Goal: Task Accomplishment & Management: Use online tool/utility

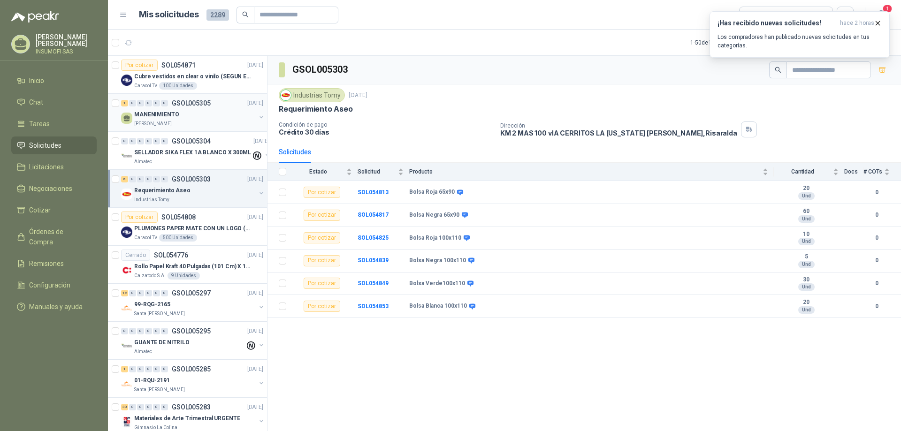
click at [173, 114] on p "MANENIMIENTO" at bounding box center [156, 114] width 45 height 9
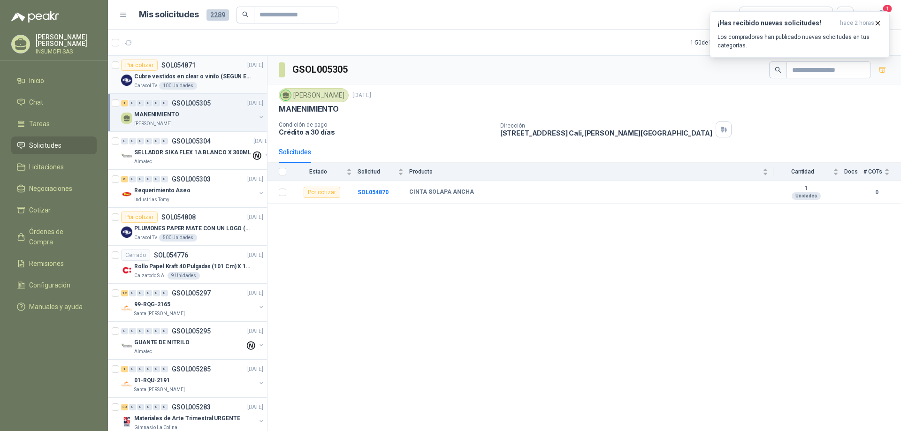
click at [188, 76] on p "Cubre vestidos en clear o vinilo (SEGUN ESPECIFICACIONES DEL ADJUNTO)" at bounding box center [192, 76] width 117 height 9
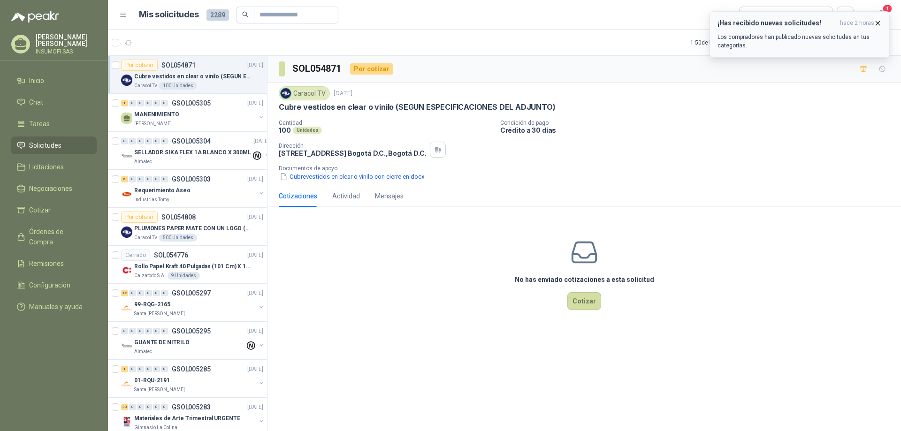
click at [778, 43] on p "Los compradores han publicado nuevas solicitudes en tus categorías." at bounding box center [799, 41] width 164 height 17
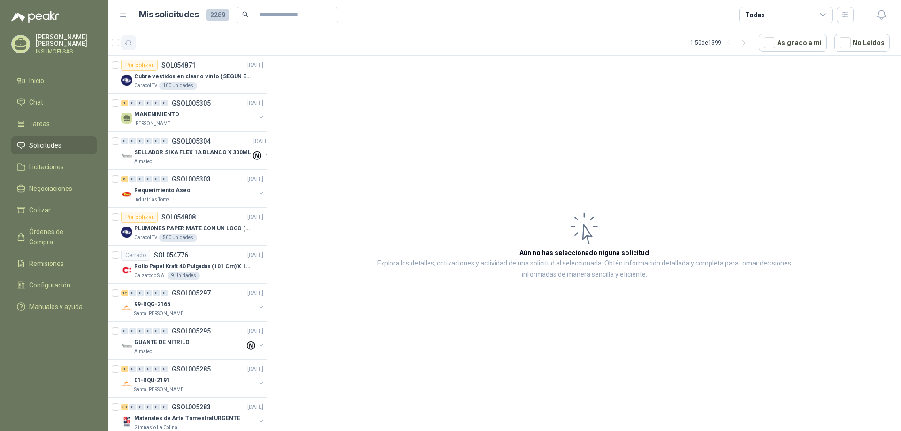
click at [130, 42] on icon "button" at bounding box center [129, 43] width 8 height 8
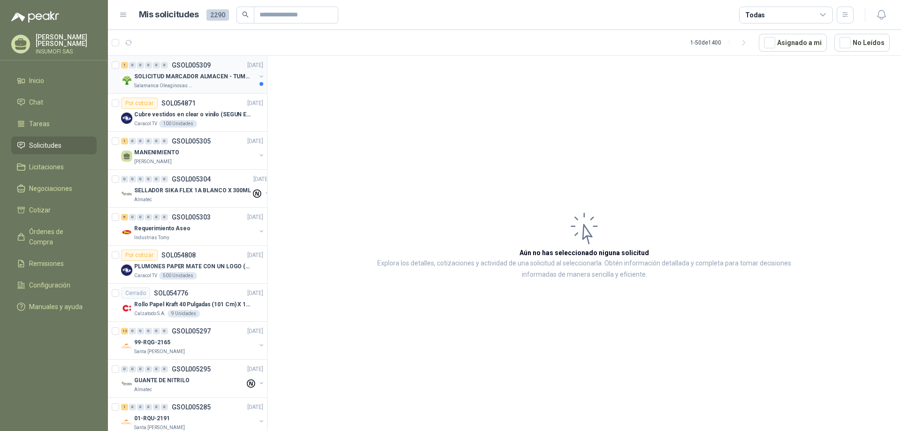
click at [190, 80] on p "SOLICITUD MARCADOR ALMACEN - TUMACO" at bounding box center [192, 76] width 117 height 9
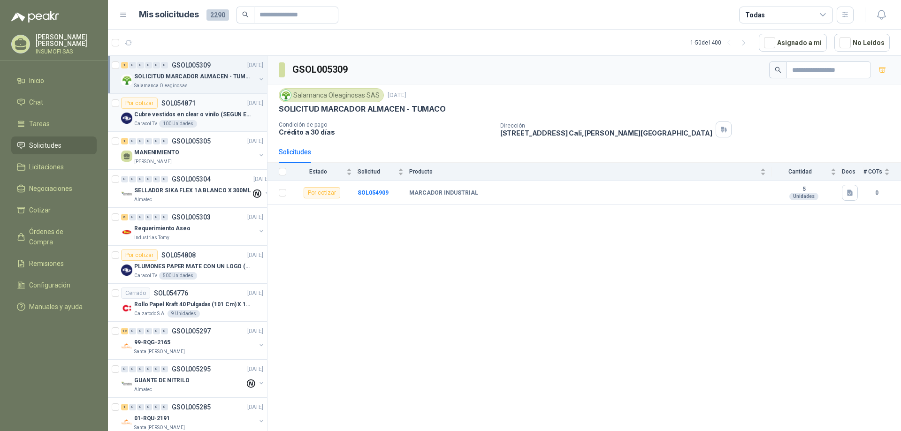
click at [192, 113] on p "Cubre vestidos en clear o vinilo (SEGUN ESPECIFICACIONES DEL ADJUNTO)" at bounding box center [192, 114] width 117 height 9
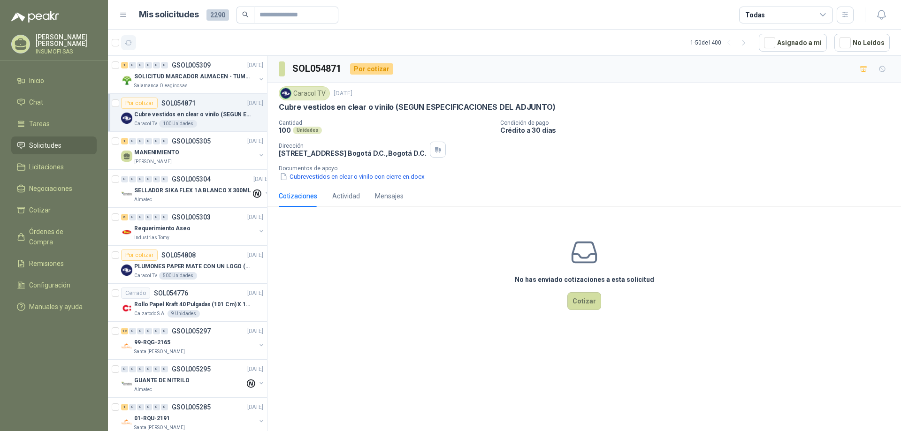
click at [131, 44] on icon "button" at bounding box center [128, 42] width 7 height 5
click at [38, 146] on span "Solicitudes" at bounding box center [45, 145] width 32 height 10
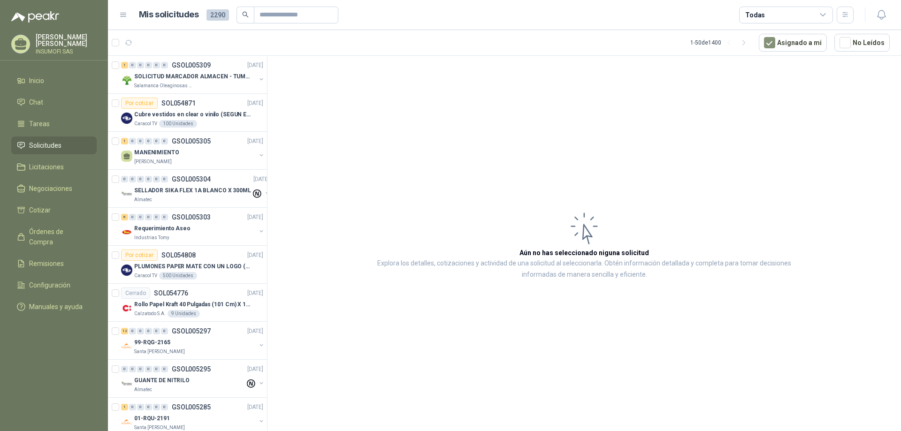
click at [822, 12] on icon at bounding box center [823, 15] width 8 height 8
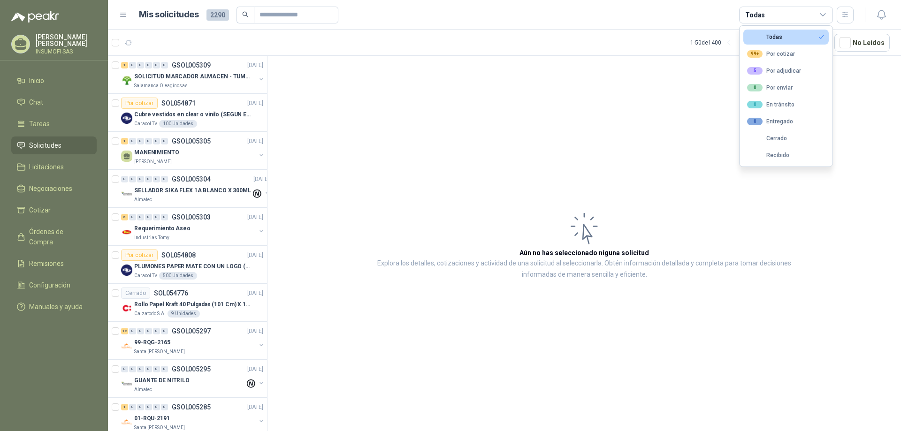
click at [782, 36] on button "Todas" at bounding box center [785, 37] width 85 height 15
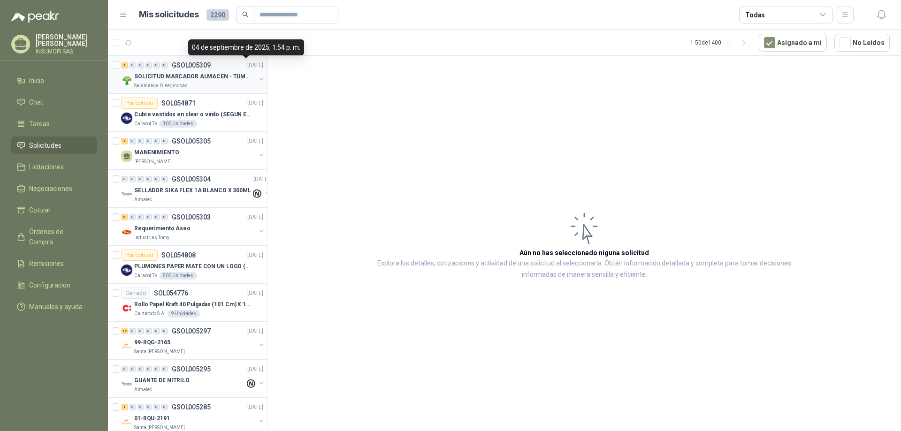
click at [162, 73] on p "SOLICITUD MARCADOR ALMACEN - TUMACO" at bounding box center [192, 76] width 117 height 9
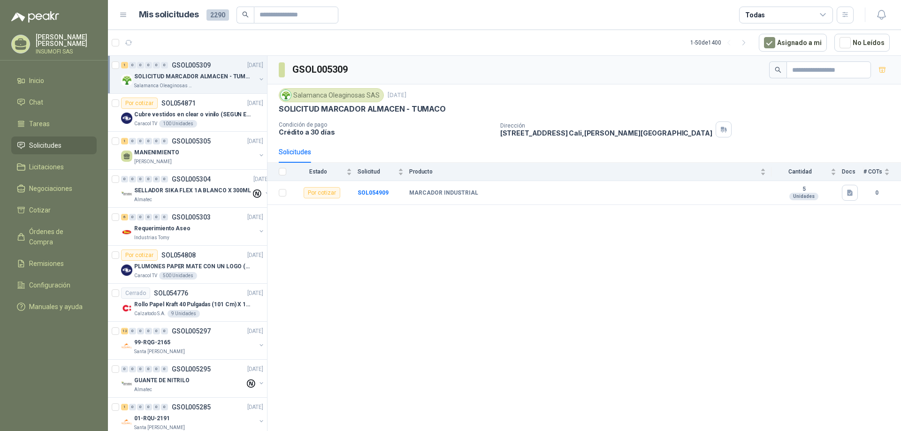
click at [163, 84] on p "Salamanca Oleaginosas SAS" at bounding box center [163, 86] width 59 height 8
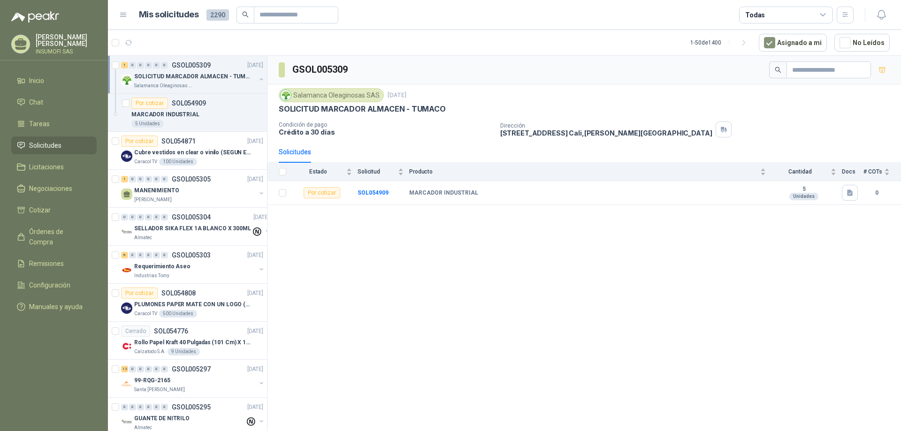
click at [186, 78] on p "SOLICITUD MARCADOR ALMACEN - TUMACO" at bounding box center [192, 76] width 117 height 9
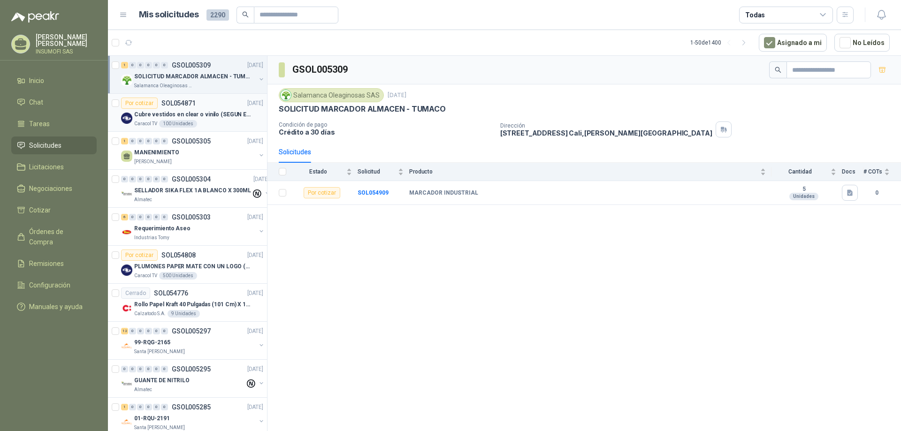
click at [183, 114] on p "Cubre vestidos en clear o vinilo (SEGUN ESPECIFICACIONES DEL ADJUNTO)" at bounding box center [192, 114] width 117 height 9
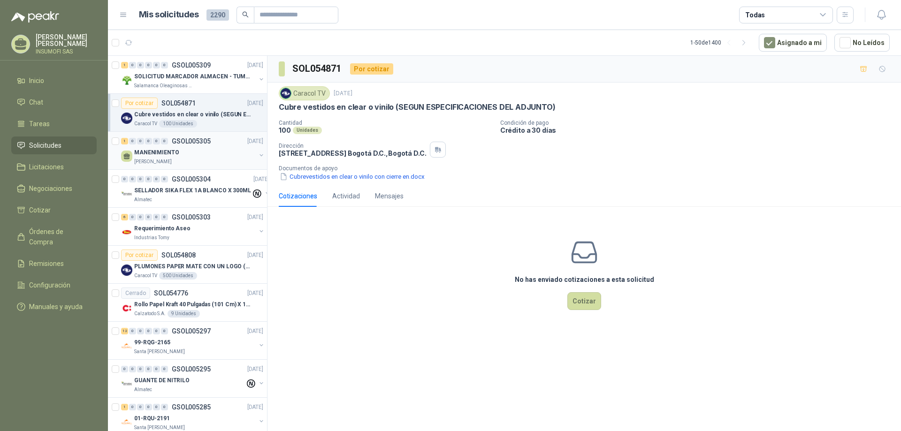
click at [184, 146] on div "1 0 0 0 0 0 GSOL005305 [DATE]" at bounding box center [193, 141] width 144 height 11
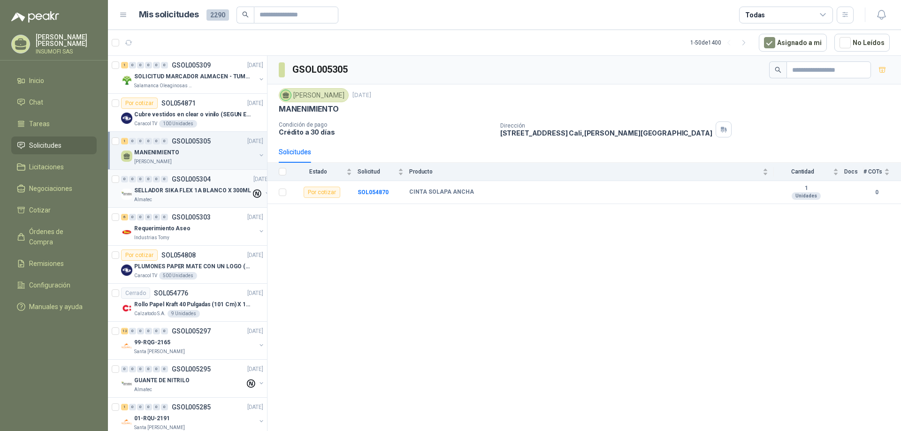
click at [195, 186] on p "SELLADOR SIKA FLEX 1A BLANCO X 300ML" at bounding box center [192, 190] width 117 height 9
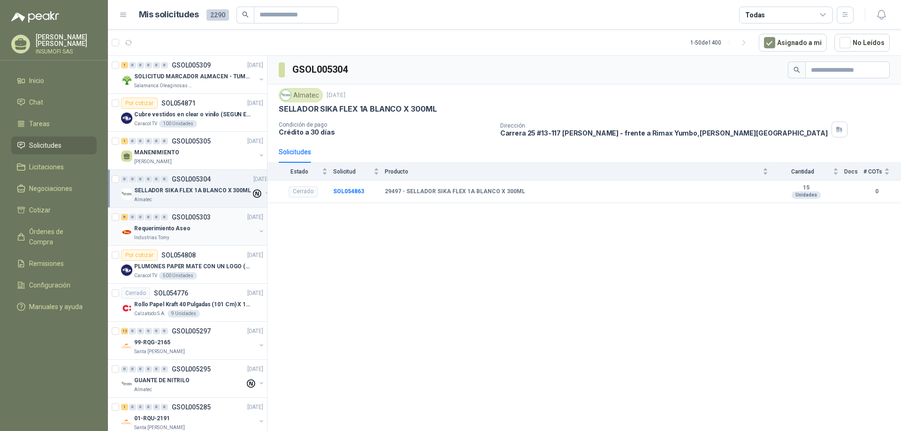
click at [178, 224] on p "Requerimiento Aseo" at bounding box center [162, 228] width 56 height 9
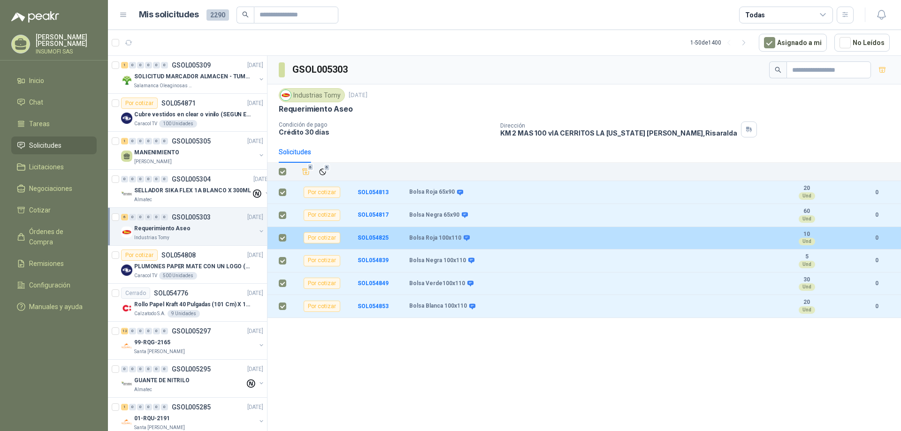
drag, startPoint x: 522, startPoint y: 223, endPoint x: 501, endPoint y: 229, distance: 22.4
click at [501, 229] on td "Bolsa Roja 100x110" at bounding box center [591, 238] width 365 height 23
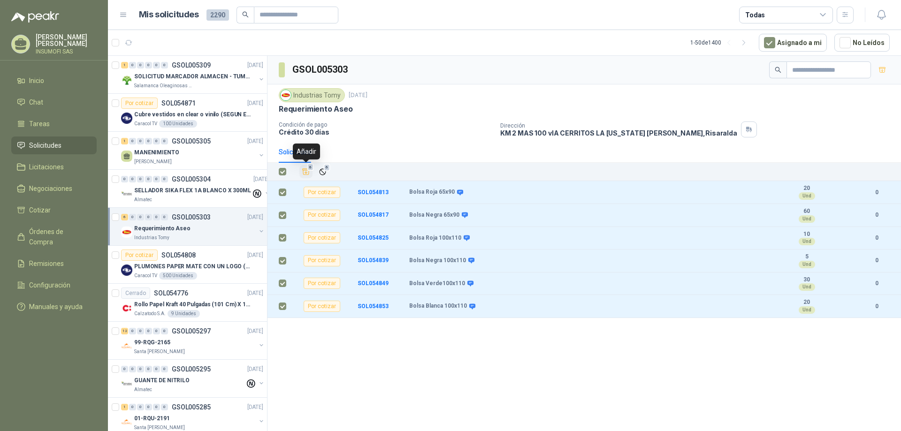
click at [306, 174] on icon "Añadir" at bounding box center [306, 172] width 7 height 6
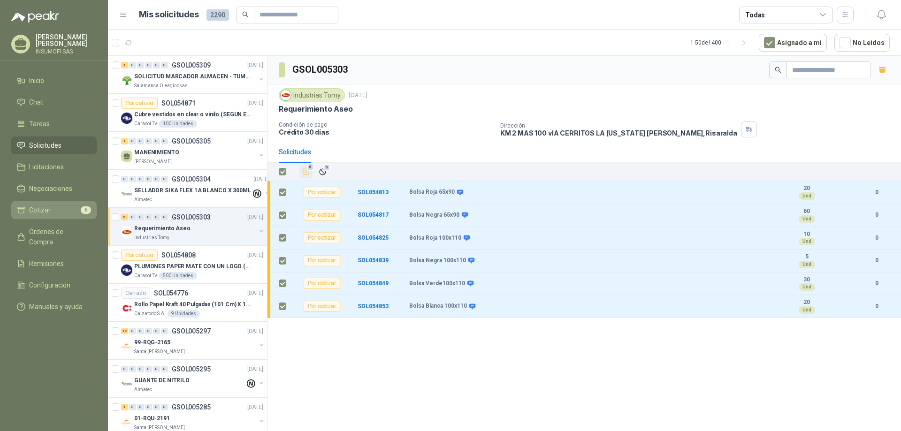
click at [44, 207] on span "Cotizar" at bounding box center [40, 210] width 22 height 10
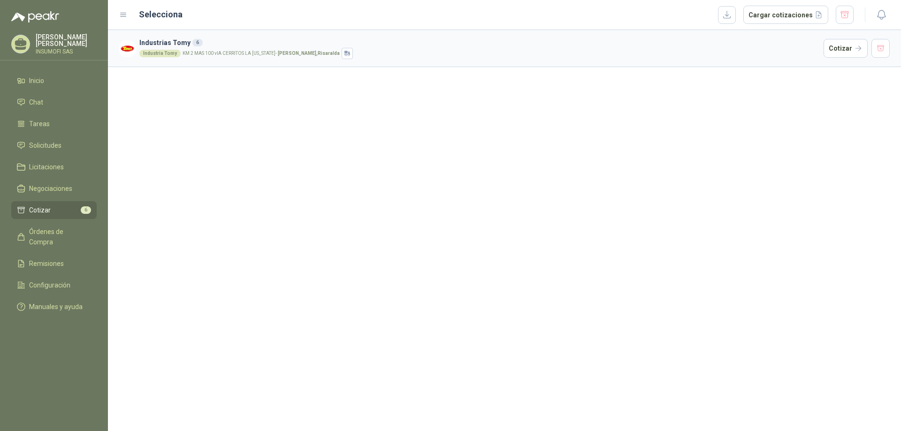
click at [260, 59] on article "Industrias Tomy 6 Industria Tomy KM 2 MAS 100 vIA CERRITOS LA [US_STATE] - Pere…" at bounding box center [504, 48] width 793 height 37
click at [174, 45] on h3 "Industrias Tomy 6" at bounding box center [479, 43] width 680 height 10
click at [836, 46] on button "Cotizar" at bounding box center [845, 48] width 44 height 19
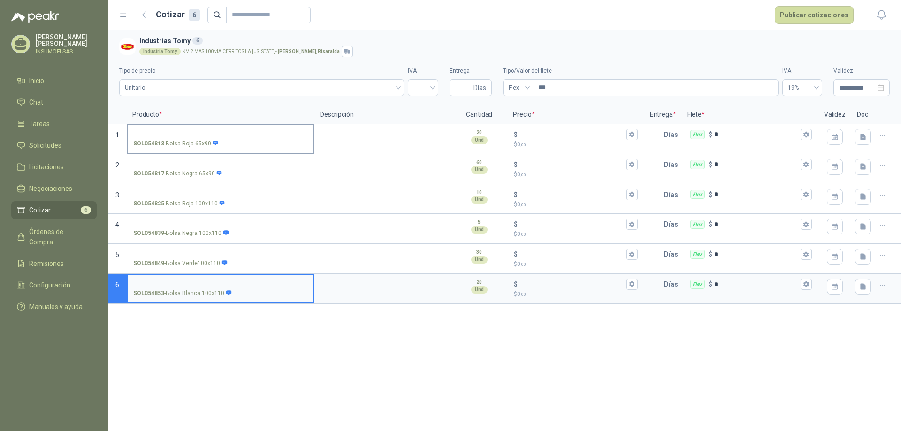
click at [172, 131] on input "SOL054813 - Bolsa Roja 65x90" at bounding box center [220, 134] width 174 height 7
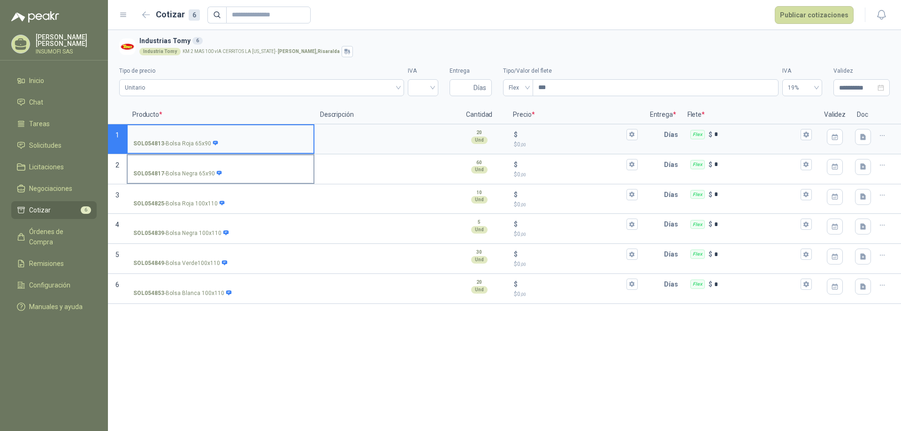
type input "*"
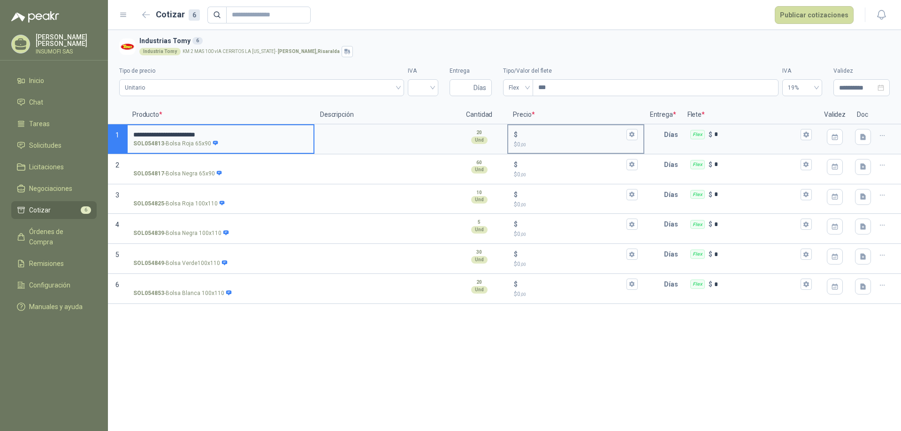
type input "**********"
click at [514, 135] on p "$" at bounding box center [516, 134] width 4 height 10
click at [519, 135] on input "$ $ 0 ,00" at bounding box center [571, 134] width 105 height 7
click at [630, 136] on icon "button" at bounding box center [631, 135] width 5 height 6
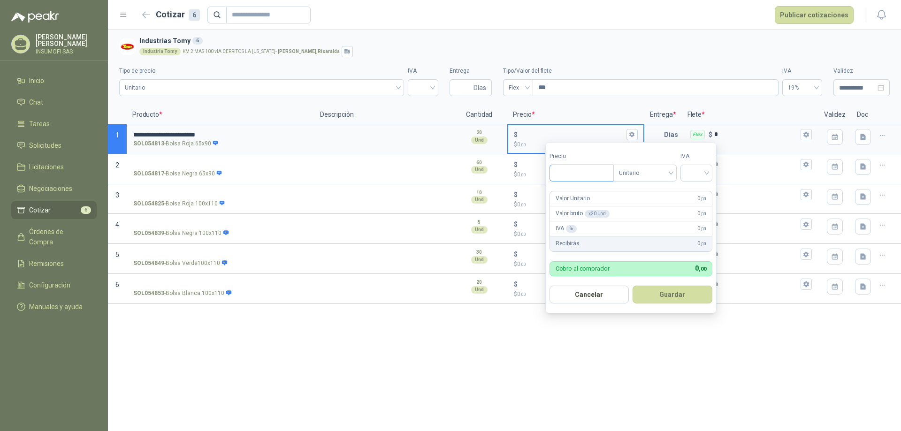
click at [568, 173] on input "Precio" at bounding box center [581, 173] width 63 height 16
type input "*******"
click at [705, 173] on input "search" at bounding box center [696, 172] width 21 height 14
click at [701, 190] on div "19%" at bounding box center [698, 193] width 17 height 10
click at [681, 295] on button "Guardar" at bounding box center [674, 295] width 81 height 18
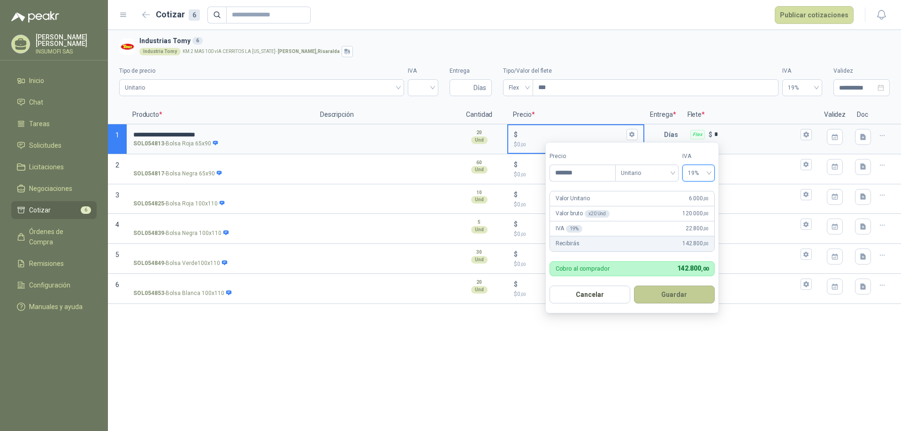
type input "*****"
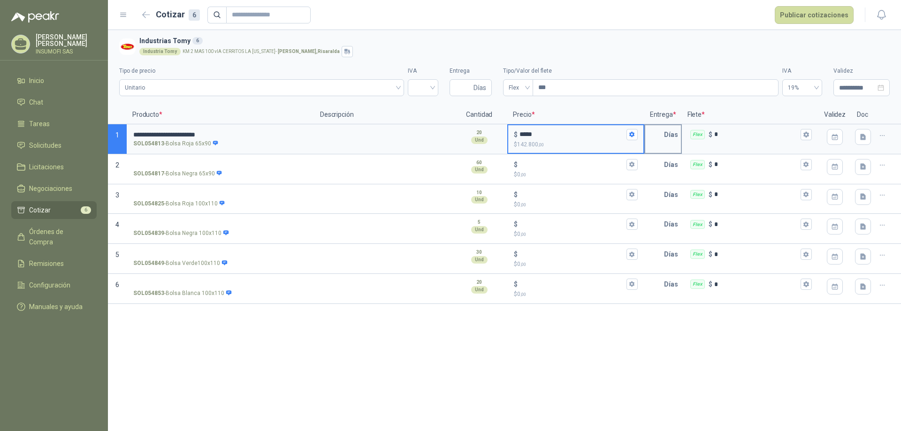
click at [668, 143] on p "Días" at bounding box center [673, 134] width 18 height 19
click at [669, 136] on p "Días" at bounding box center [673, 134] width 18 height 19
click at [660, 137] on input "text" at bounding box center [654, 134] width 19 height 19
type input "*"
click at [737, 142] on div "Flex $ *" at bounding box center [750, 134] width 135 height 19
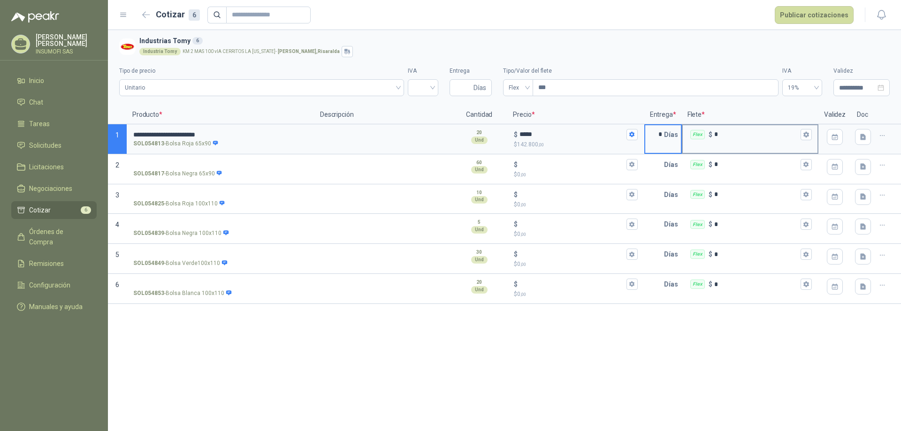
click at [737, 138] on input "*" at bounding box center [756, 134] width 84 height 7
click at [831, 137] on icon "button" at bounding box center [835, 137] width 8 height 8
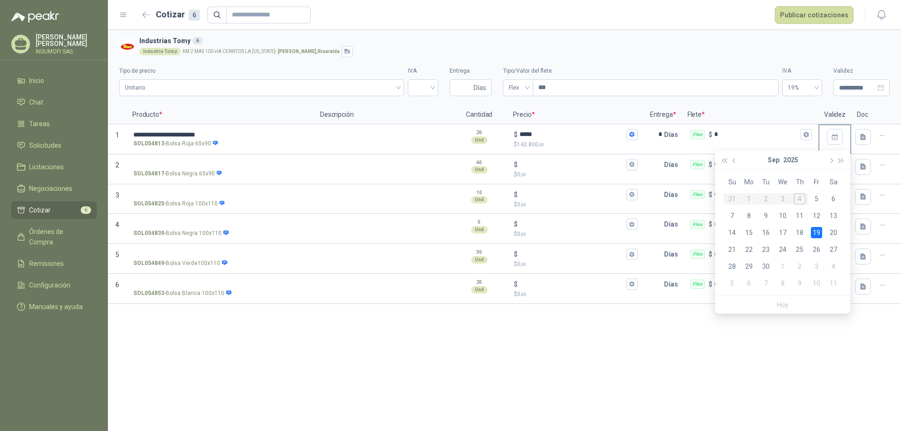
click at [814, 235] on div "19" at bounding box center [816, 232] width 11 height 11
click at [882, 136] on icon "button" at bounding box center [882, 135] width 4 height 0
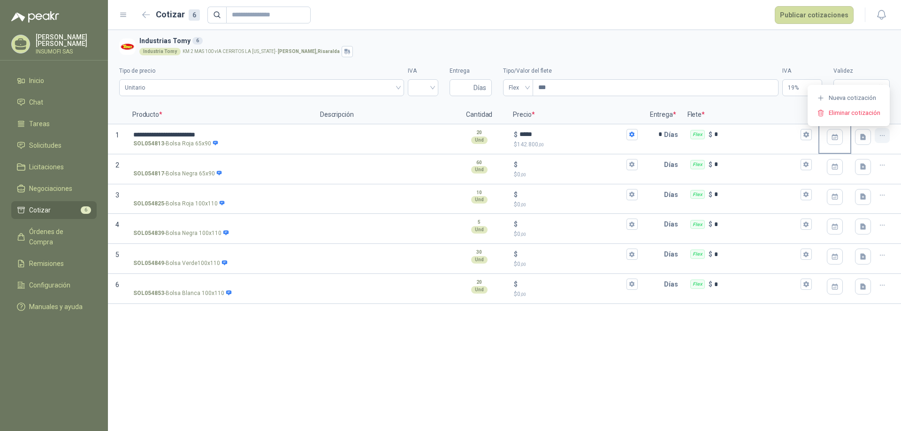
click at [882, 136] on icon "button" at bounding box center [882, 135] width 4 height 0
click at [156, 167] on input "SOL054817 - Bolsa Negra 65x90" at bounding box center [220, 164] width 174 height 7
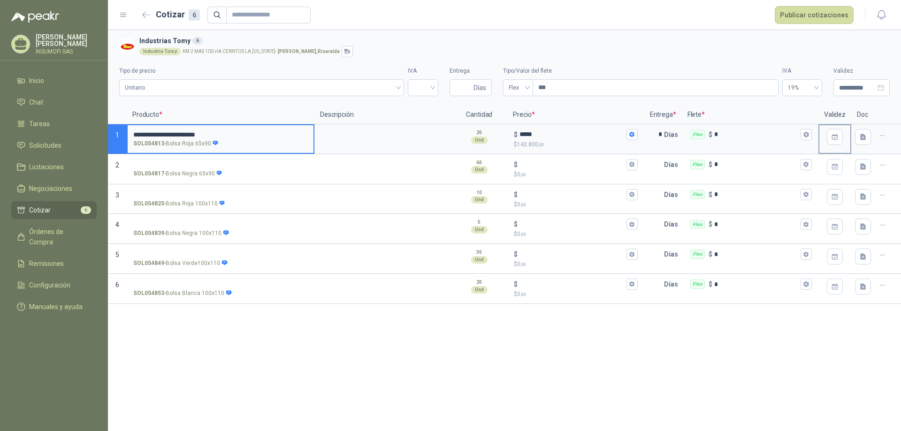
drag, startPoint x: 181, startPoint y: 131, endPoint x: 132, endPoint y: 132, distance: 48.8
click at [132, 132] on label "**********" at bounding box center [221, 138] width 186 height 27
click at [148, 156] on label "SOL054817 - Bolsa Negra 65x90" at bounding box center [221, 168] width 186 height 27
click at [148, 161] on input "SOL054817 - Bolsa Negra 65x90" at bounding box center [220, 164] width 174 height 7
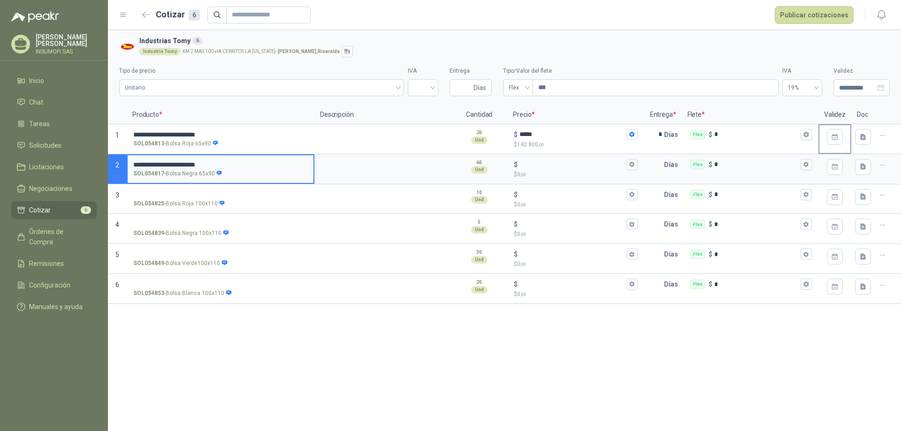
drag, startPoint x: 171, startPoint y: 161, endPoint x: 156, endPoint y: 161, distance: 14.5
click at [156, 161] on input "**********" at bounding box center [220, 164] width 174 height 7
type input "**********"
click at [531, 167] on input "$ $ 0 ,00" at bounding box center [571, 164] width 105 height 7
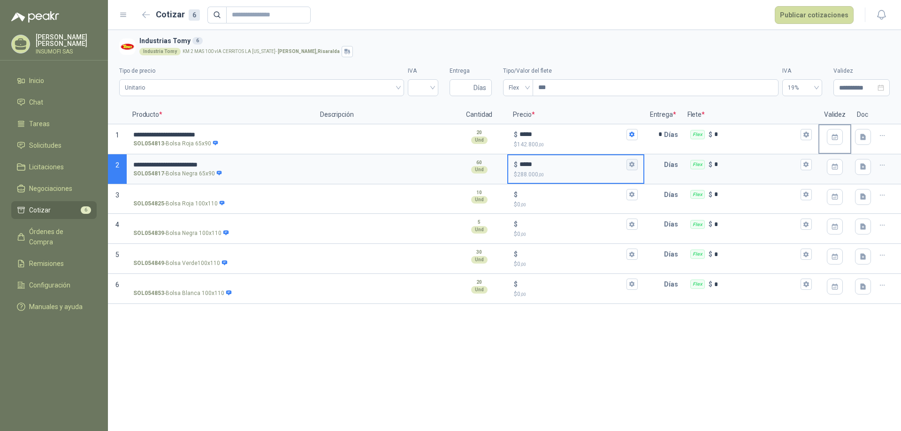
type input "*****"
click at [635, 167] on icon "button" at bounding box center [632, 164] width 6 height 6
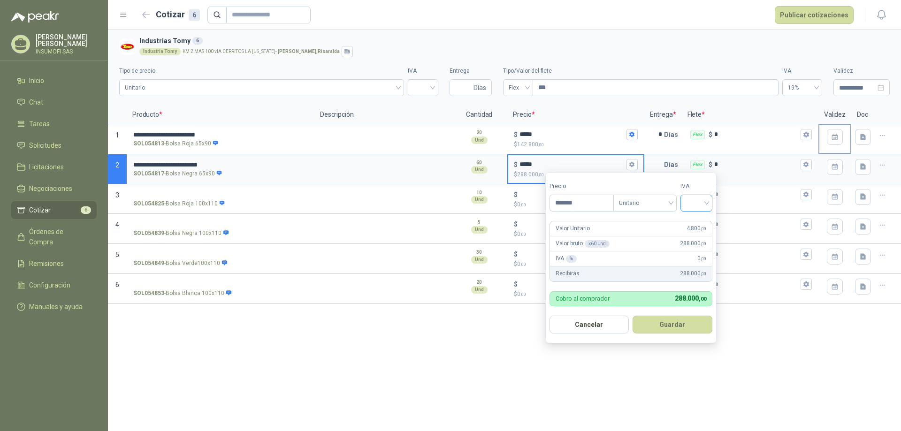
click at [710, 203] on div at bounding box center [696, 203] width 32 height 17
click at [701, 223] on div "19%" at bounding box center [698, 223] width 17 height 10
click at [679, 327] on button "Guardar" at bounding box center [674, 325] width 81 height 18
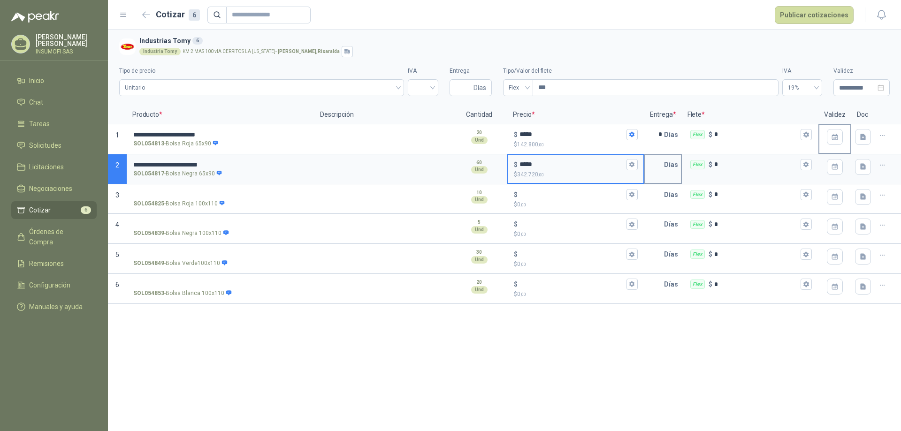
click at [675, 167] on p "Días" at bounding box center [673, 164] width 18 height 19
click at [666, 158] on p "Días" at bounding box center [673, 164] width 18 height 19
click at [660, 170] on input "text" at bounding box center [654, 164] width 19 height 19
type input "*"
click at [149, 196] on input "SOL054825 - Bolsa Roja 100x110" at bounding box center [220, 194] width 174 height 7
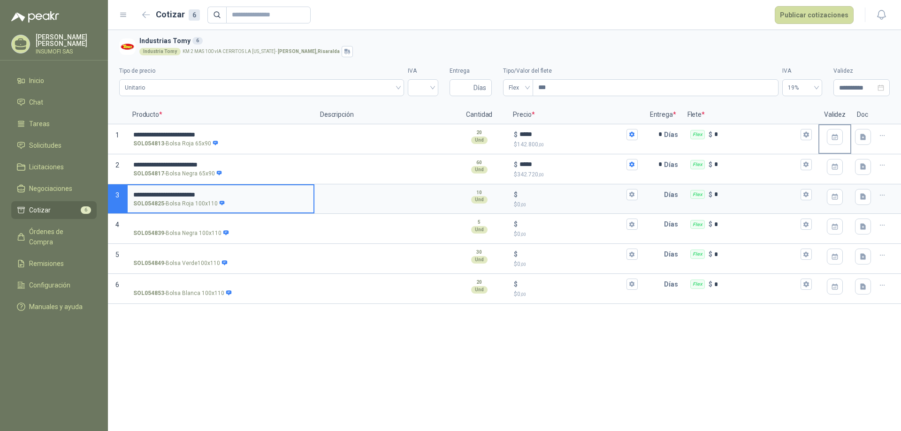
drag, startPoint x: 172, startPoint y: 193, endPoint x: 159, endPoint y: 193, distance: 12.7
click at [159, 193] on input "**********" at bounding box center [220, 194] width 174 height 7
drag, startPoint x: 191, startPoint y: 194, endPoint x: 174, endPoint y: 192, distance: 17.9
click at [174, 192] on input "**********" at bounding box center [220, 194] width 174 height 7
type input "**********"
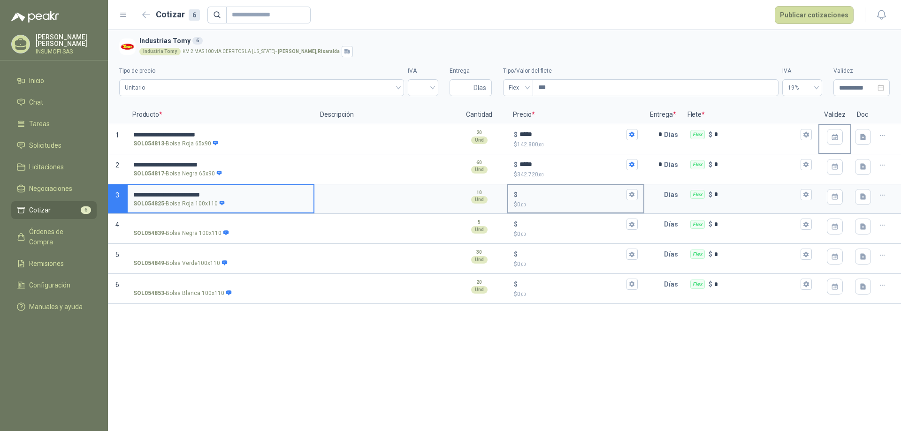
click at [526, 192] on input "$ $ 0 ,00" at bounding box center [571, 194] width 105 height 7
type input "******"
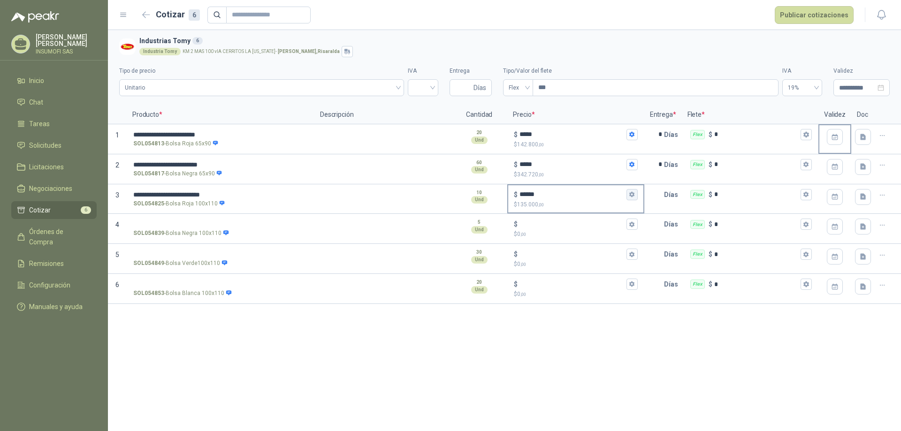
click at [629, 195] on icon "button" at bounding box center [632, 194] width 6 height 6
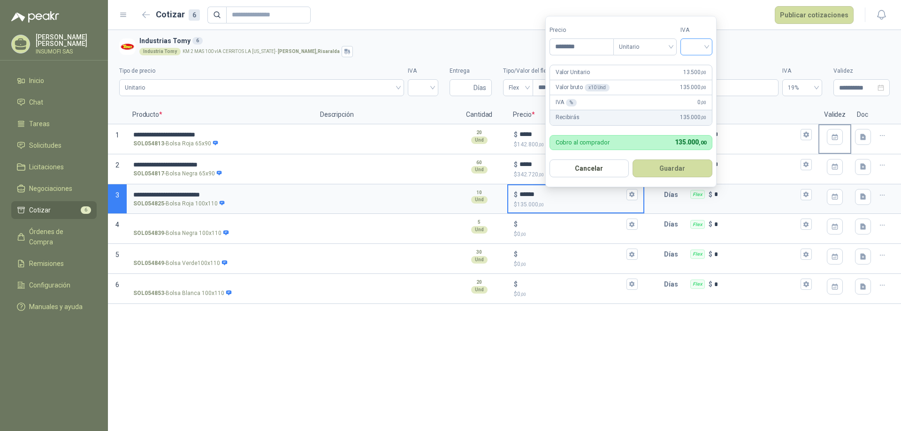
click at [712, 46] on div at bounding box center [696, 46] width 32 height 17
click at [704, 66] on div "19%" at bounding box center [698, 66] width 17 height 10
click at [683, 171] on button "Guardar" at bounding box center [674, 168] width 81 height 18
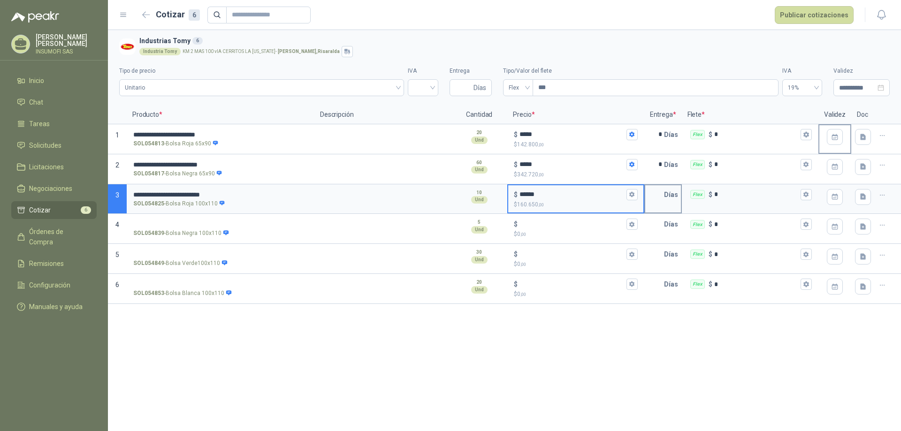
click at [670, 194] on p "Días" at bounding box center [673, 194] width 18 height 19
click at [665, 202] on p "Días" at bounding box center [673, 194] width 18 height 19
click at [655, 196] on input "text" at bounding box center [654, 194] width 19 height 19
click at [659, 197] on input "text" at bounding box center [654, 194] width 19 height 19
type input "*"
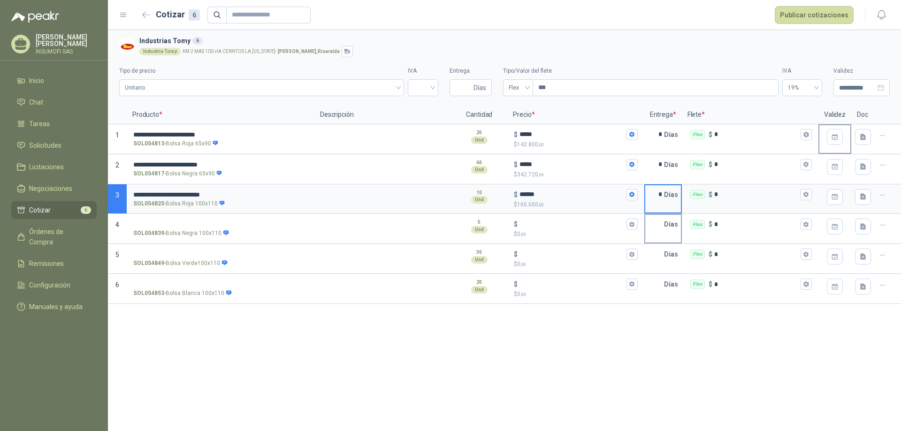
click at [656, 220] on input "text" at bounding box center [654, 224] width 19 height 19
type input "*"
click at [660, 259] on input "text" at bounding box center [654, 254] width 19 height 19
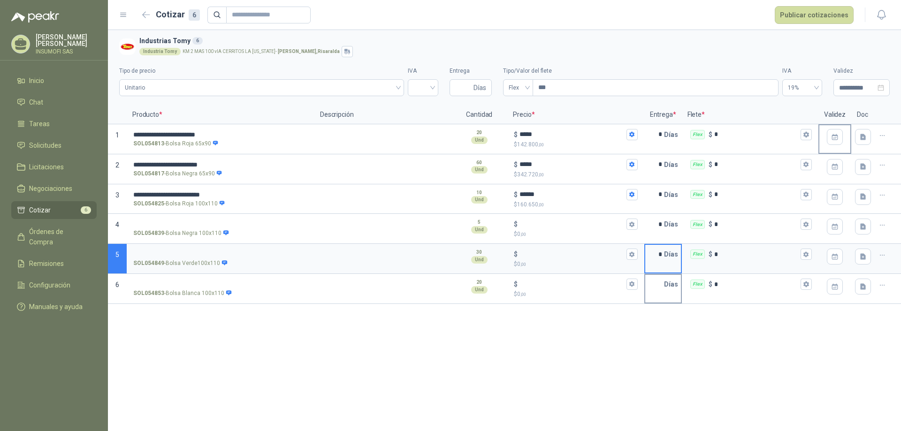
type input "*"
click at [659, 286] on input "text" at bounding box center [654, 284] width 19 height 19
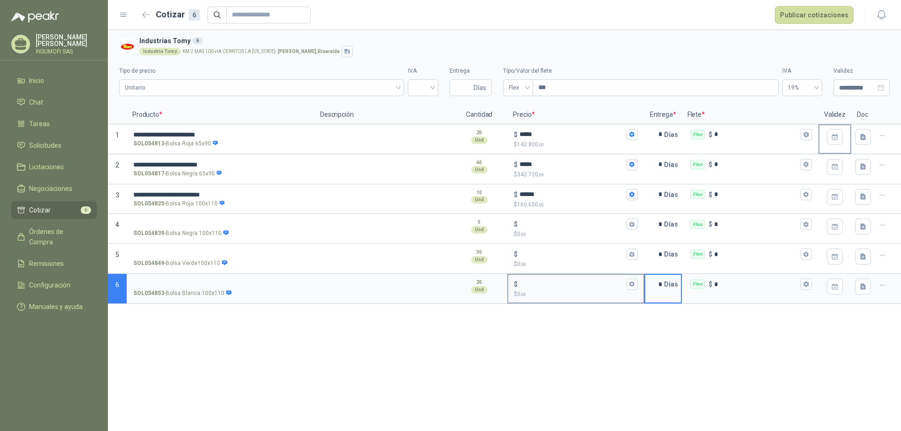
type input "*"
click at [566, 289] on div "$" at bounding box center [575, 284] width 123 height 11
click at [566, 288] on input "$ $ 0 ,00" at bounding box center [571, 284] width 105 height 7
click at [154, 224] on input "SOL054839 - Bolsa Negra 100x110" at bounding box center [220, 224] width 174 height 7
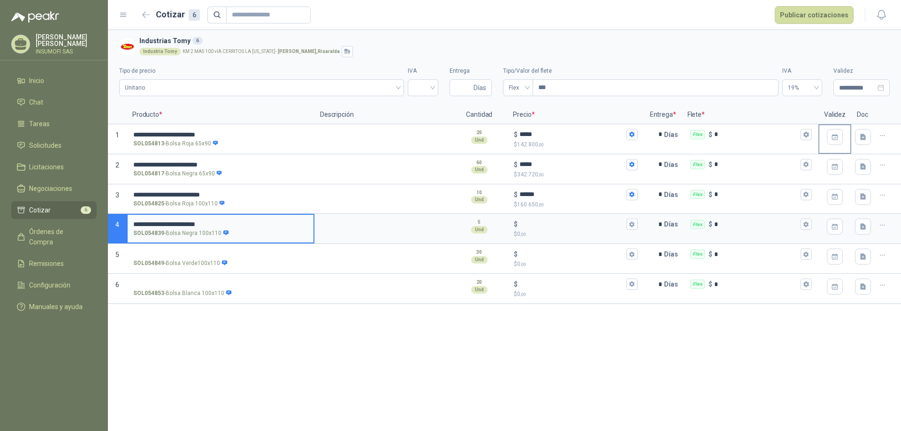
click at [170, 221] on input "**********" at bounding box center [220, 224] width 174 height 7
click at [173, 225] on input "**********" at bounding box center [220, 224] width 174 height 7
drag, startPoint x: 172, startPoint y: 225, endPoint x: 156, endPoint y: 224, distance: 15.5
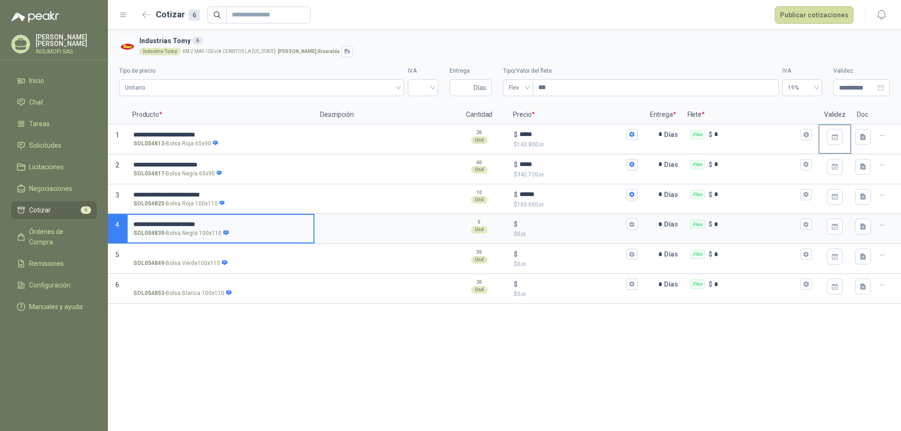
click at [156, 224] on input "**********" at bounding box center [220, 224] width 174 height 7
type input "**********"
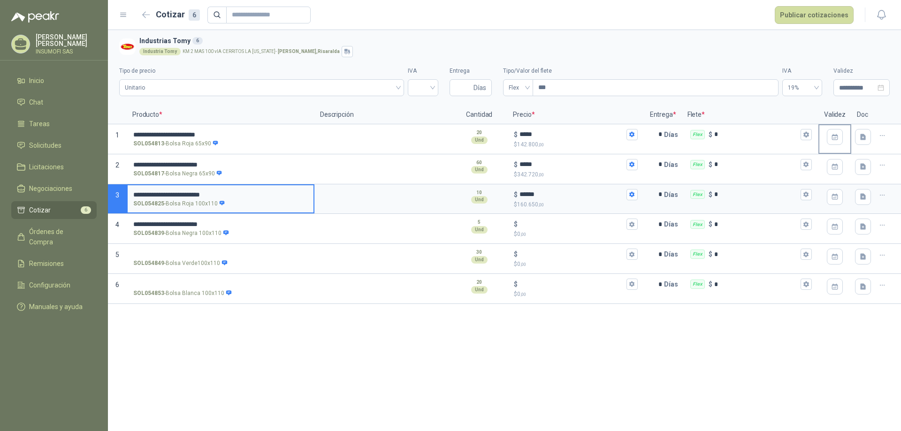
drag, startPoint x: 233, startPoint y: 194, endPoint x: 132, endPoint y: 189, distance: 100.5
click at [132, 189] on label "**********" at bounding box center [221, 198] width 186 height 27
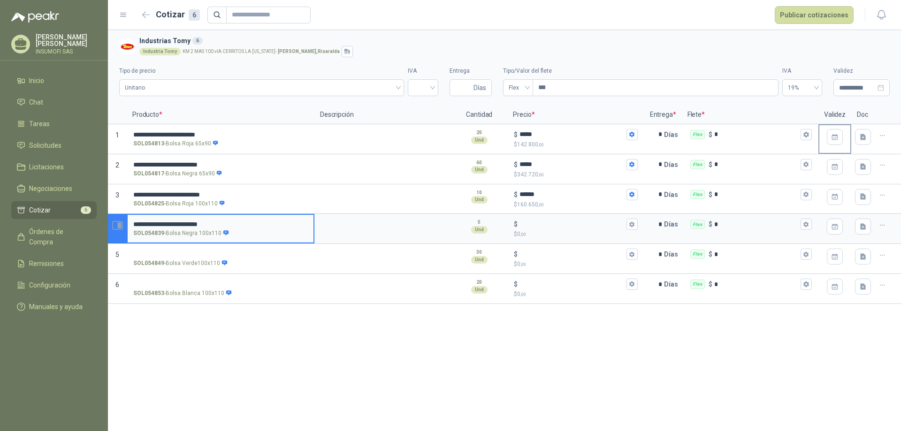
drag, startPoint x: 214, startPoint y: 222, endPoint x: 119, endPoint y: 219, distance: 94.8
click at [119, 219] on section "**********" at bounding box center [504, 229] width 793 height 30
click at [169, 221] on input "**********" at bounding box center [220, 224] width 174 height 7
type input "**********"
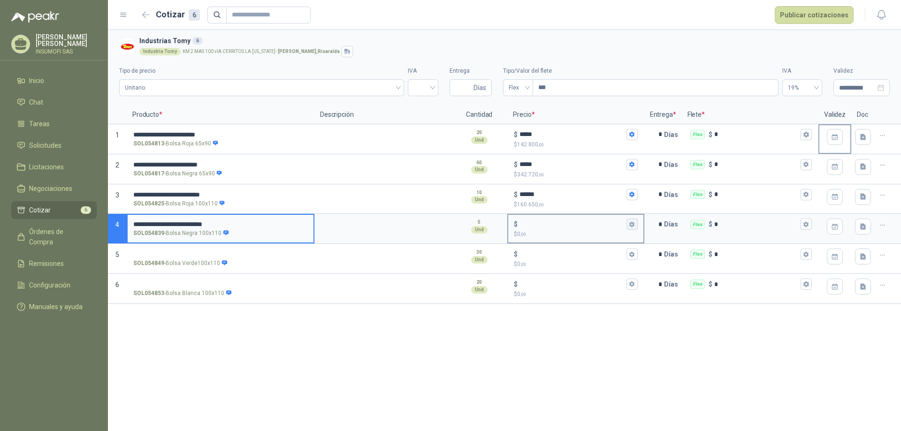
click at [636, 227] on button "$ $ 0 ,00" at bounding box center [631, 224] width 11 height 11
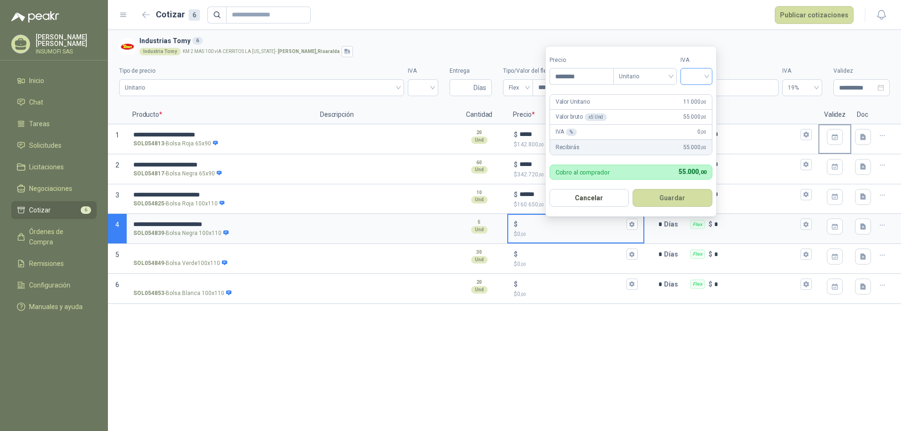
type input "********"
click at [706, 74] on input "search" at bounding box center [696, 75] width 21 height 14
click at [697, 97] on div "19%" at bounding box center [698, 96] width 17 height 10
click at [677, 201] on button "Guardar" at bounding box center [674, 198] width 81 height 18
type input "******"
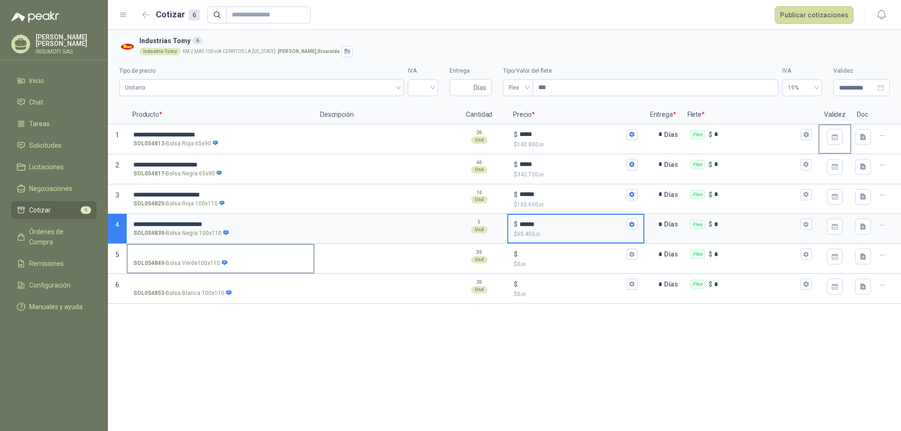
click at [139, 253] on input "SOL054849 - Bolsa Verde100x110" at bounding box center [220, 254] width 174 height 7
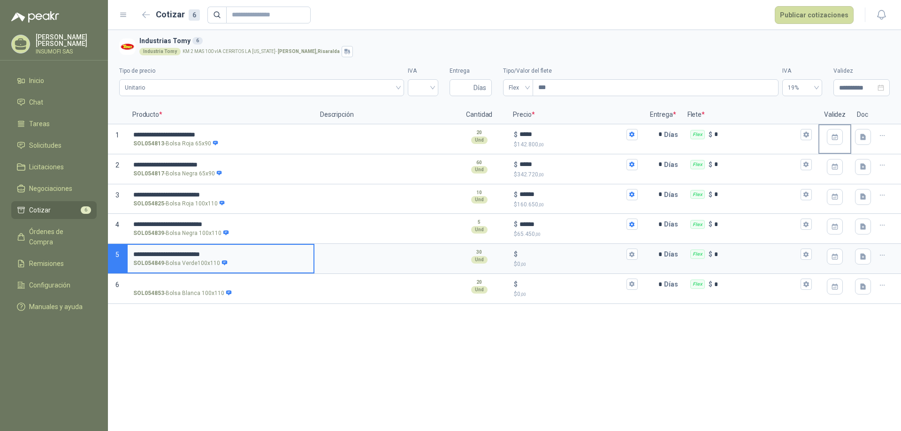
click at [171, 253] on input "**********" at bounding box center [220, 254] width 174 height 7
click at [169, 253] on input "**********" at bounding box center [220, 254] width 174 height 7
click at [168, 253] on input "**********" at bounding box center [220, 254] width 174 height 7
type input "**********"
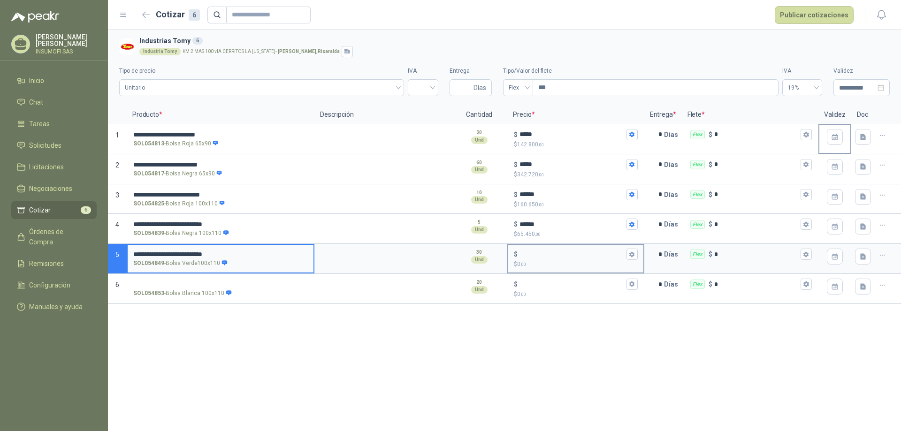
click at [526, 253] on input "$ $ 0 ,00" at bounding box center [571, 254] width 105 height 7
click at [634, 253] on icon "button" at bounding box center [631, 254] width 5 height 6
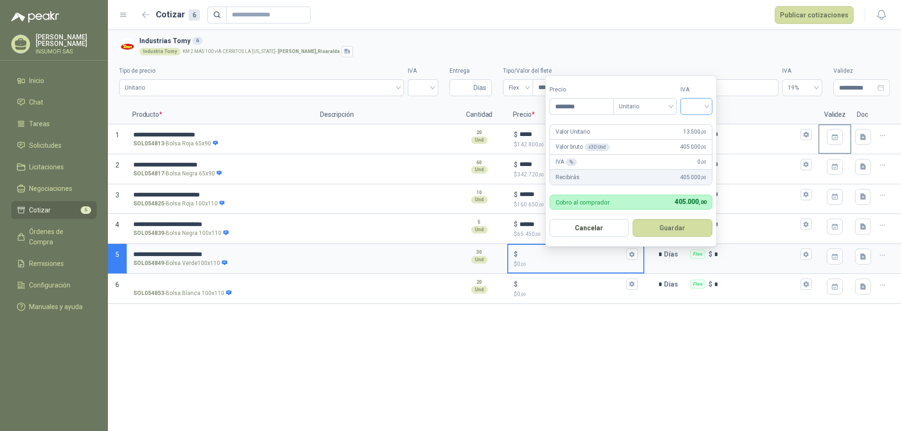
type input "********"
click at [705, 108] on input "search" at bounding box center [696, 106] width 21 height 14
click at [702, 125] on div "19%" at bounding box center [698, 126] width 17 height 10
click at [685, 234] on button "Guardar" at bounding box center [674, 228] width 81 height 18
type input "******"
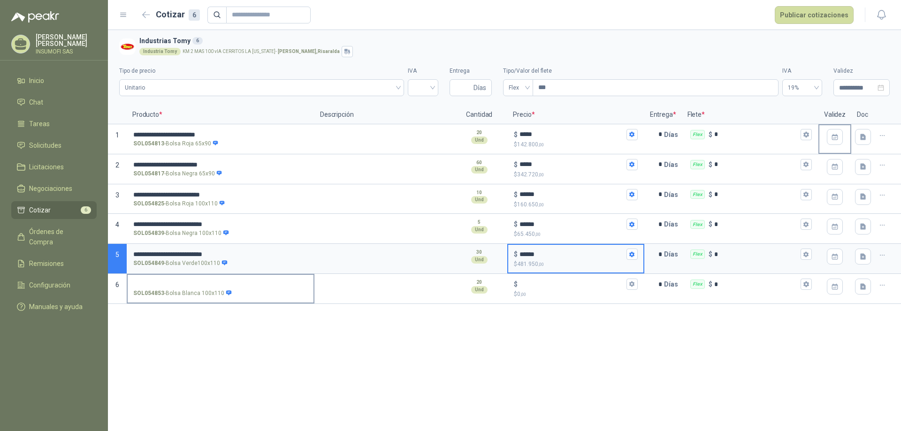
click at [176, 279] on label "SOL054853 - Bolsa Blanca 100x110" at bounding box center [221, 288] width 186 height 27
click at [176, 281] on input "SOL054853 - Bolsa Blanca 100x110" at bounding box center [220, 284] width 174 height 7
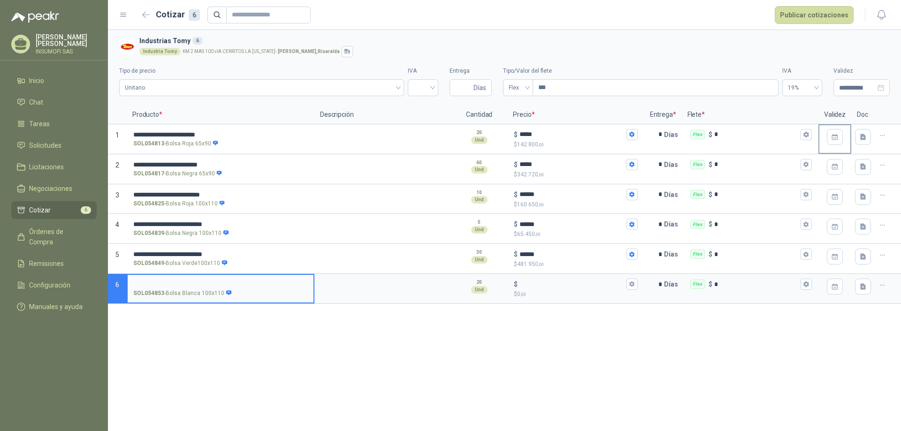
click at [172, 281] on input "SOL054853 - Bolsa Blanca 100x110" at bounding box center [220, 284] width 174 height 7
click at [171, 281] on input "**********" at bounding box center [220, 284] width 174 height 7
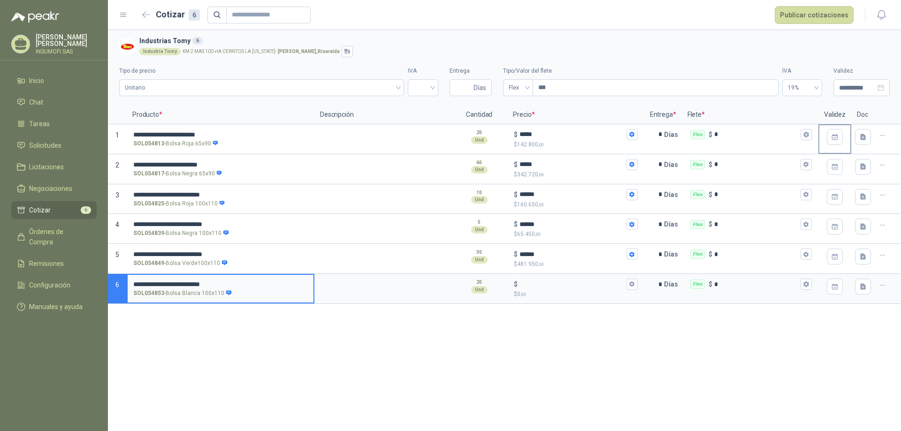
click at [167, 284] on input "**********" at bounding box center [220, 284] width 174 height 7
type input "**********"
click at [537, 286] on input "$ $ 0 ,00" at bounding box center [571, 284] width 105 height 7
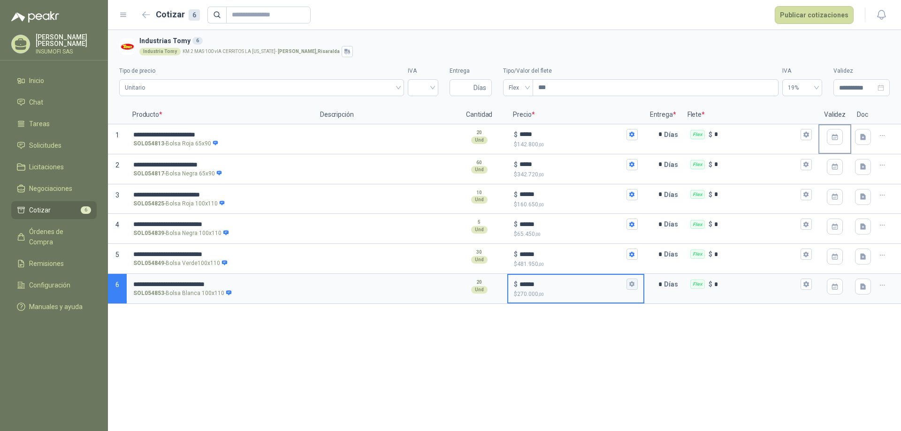
type input "******"
click at [635, 287] on icon "button" at bounding box center [632, 284] width 6 height 6
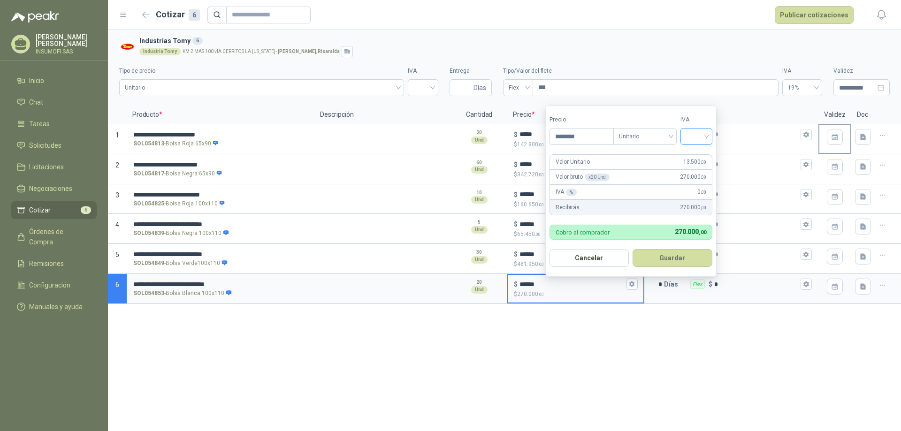
click at [706, 136] on input "search" at bounding box center [696, 136] width 21 height 14
click at [700, 154] on div "19%" at bounding box center [698, 156] width 17 height 10
click at [679, 263] on button "Guardar" at bounding box center [674, 258] width 81 height 18
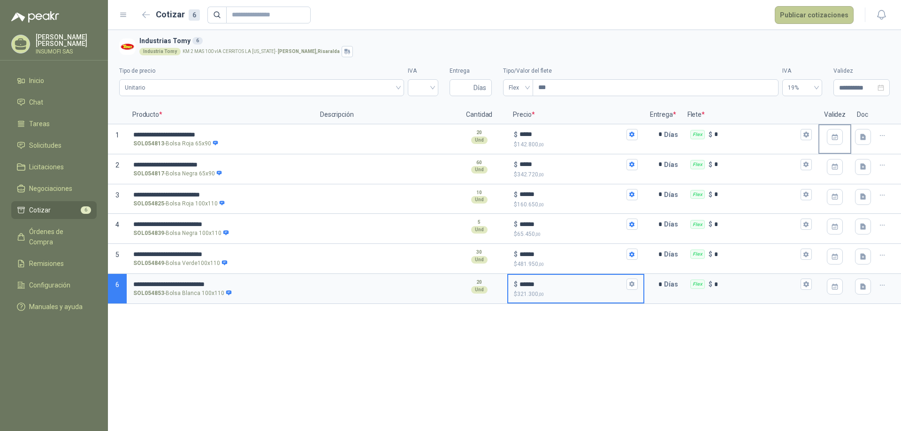
click at [813, 16] on button "Publicar cotizaciones" at bounding box center [813, 15] width 79 height 18
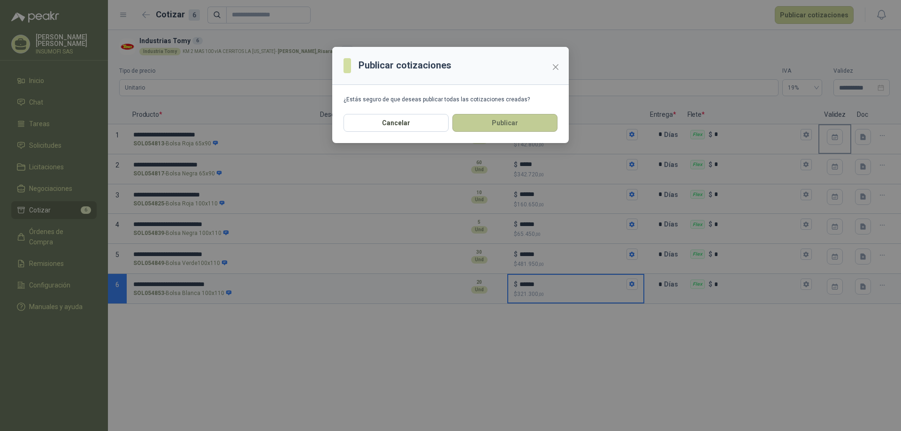
click at [510, 125] on button "Publicar" at bounding box center [504, 123] width 105 height 18
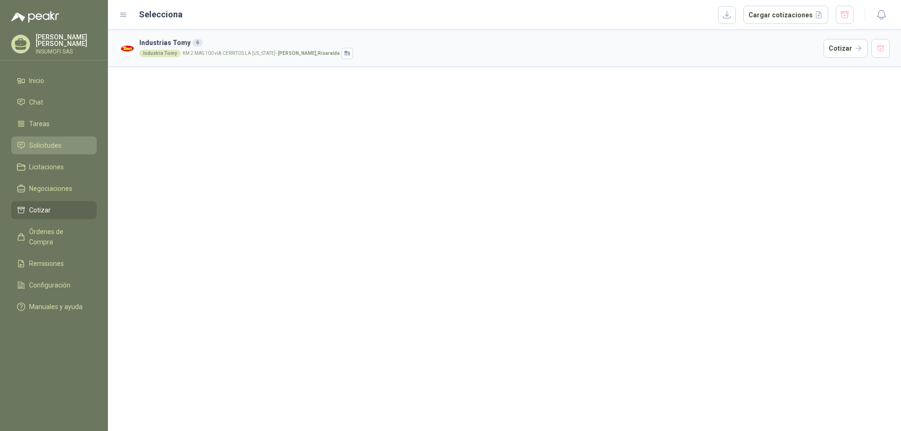
click at [45, 143] on span "Solicitudes" at bounding box center [45, 145] width 32 height 10
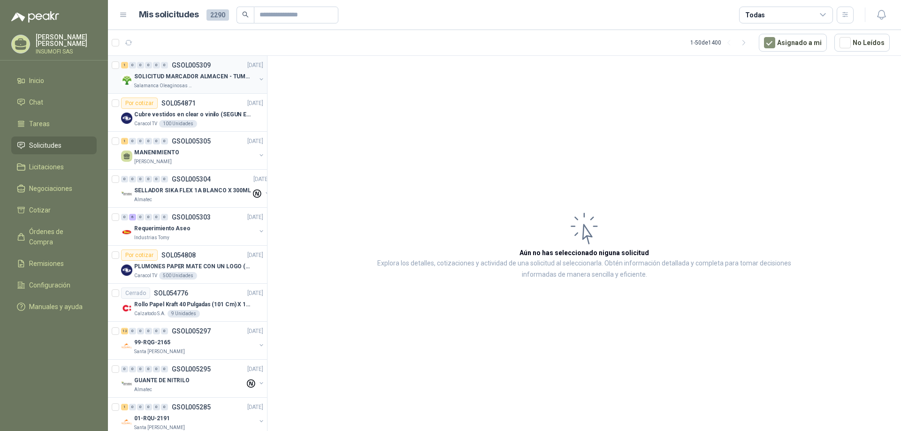
click at [173, 83] on p "Salamanca Oleaginosas SAS" at bounding box center [163, 86] width 59 height 8
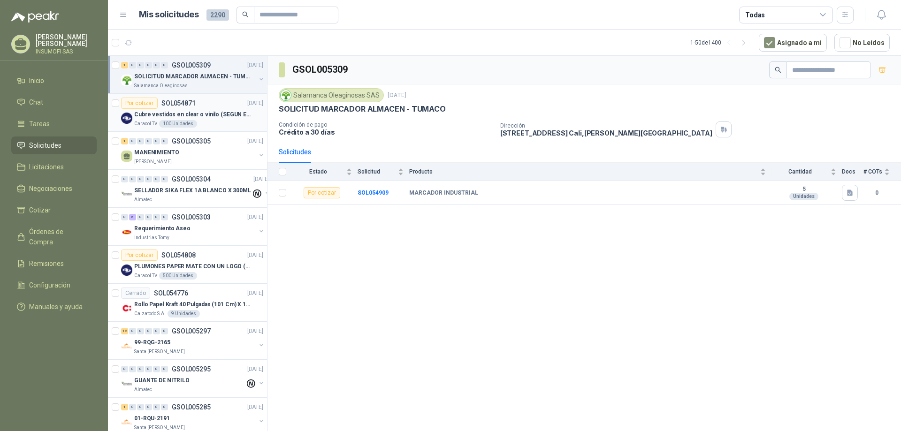
click at [175, 111] on p "Cubre vestidos en clear o vinilo (SEGUN ESPECIFICACIONES DEL ADJUNTO)" at bounding box center [192, 114] width 117 height 9
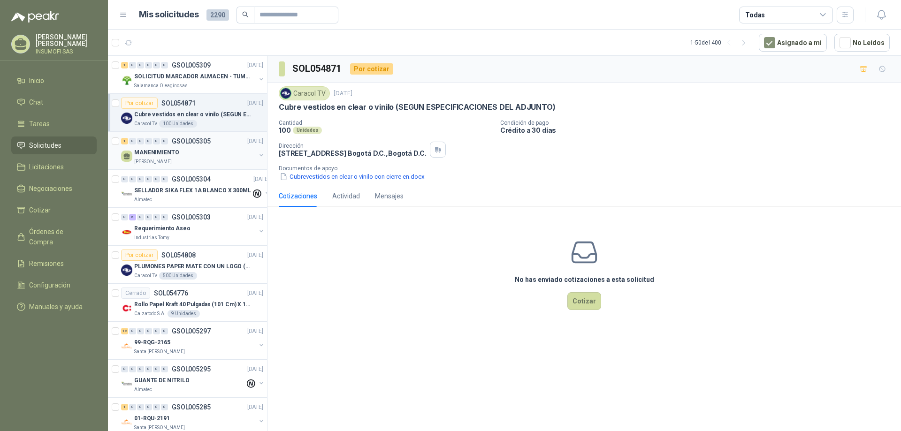
click at [180, 146] on div "1 0 0 0 0 0 GSOL005305 [DATE]" at bounding box center [193, 141] width 144 height 11
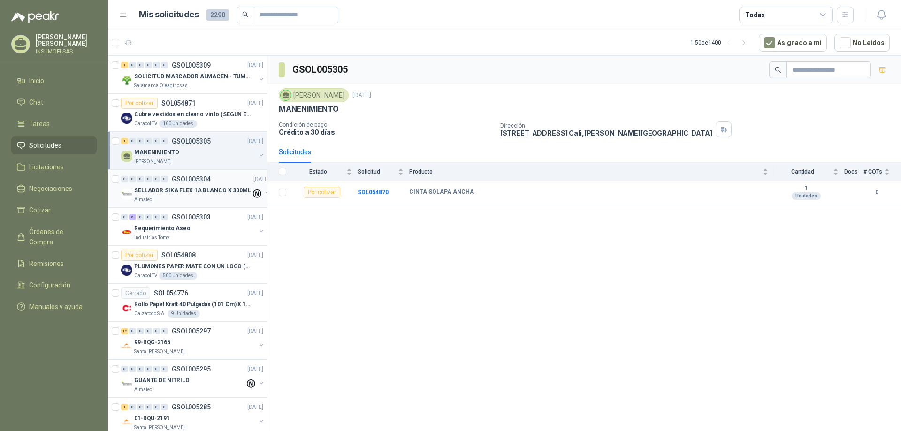
click at [184, 185] on div "SELLADOR SIKA FLEX 1A BLANCO X 300ML" at bounding box center [192, 190] width 117 height 11
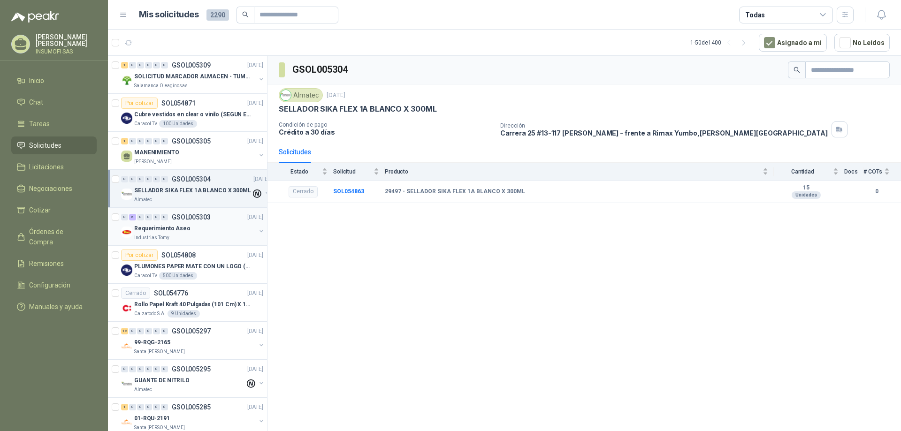
click at [173, 231] on p "Requerimiento Aseo" at bounding box center [162, 228] width 56 height 9
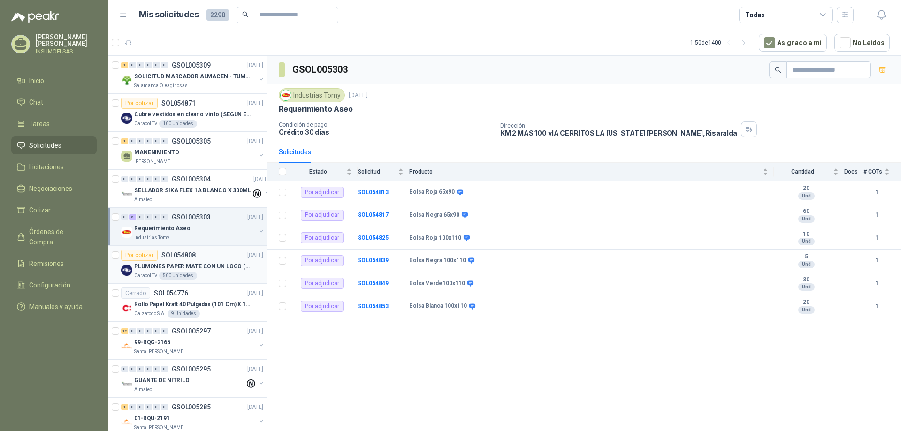
click at [177, 256] on p "SOL054808" at bounding box center [178, 255] width 34 height 7
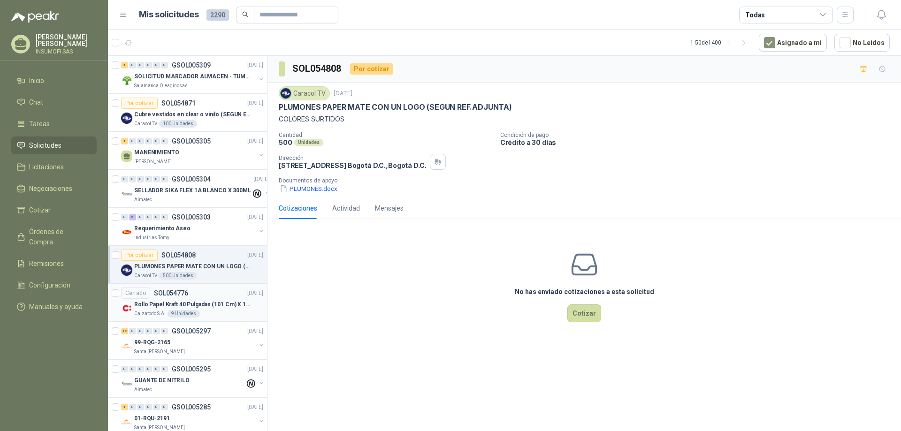
click at [189, 296] on div "Cerrado SOL054776 [DATE]" at bounding box center [192, 293] width 142 height 11
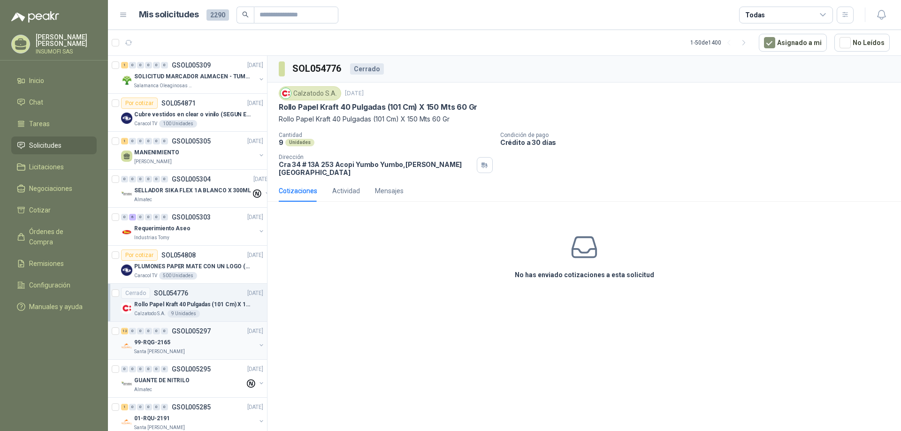
click at [192, 340] on div "99-RQG-2165" at bounding box center [194, 342] width 121 height 11
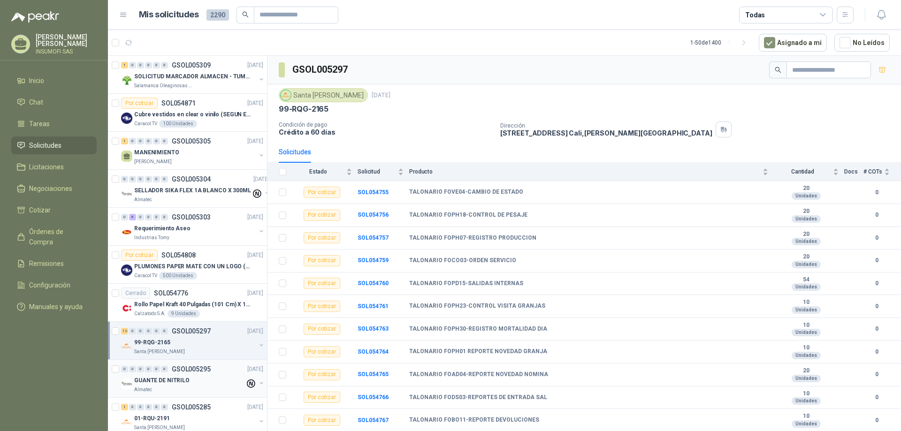
click at [183, 375] on div "GUANTE DE NITRILO" at bounding box center [189, 380] width 111 height 11
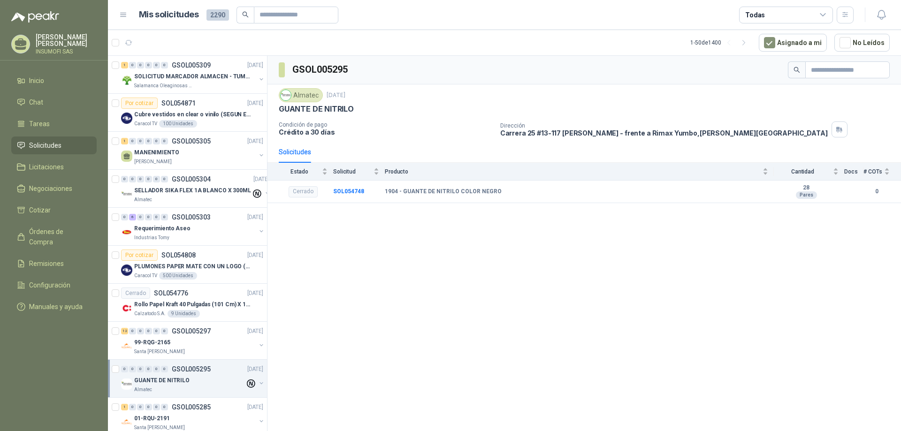
click at [128, 384] on img at bounding box center [126, 384] width 11 height 11
click at [179, 78] on p "SOLICITUD MARCADOR ALMACEN - TUMACO" at bounding box center [192, 76] width 117 height 9
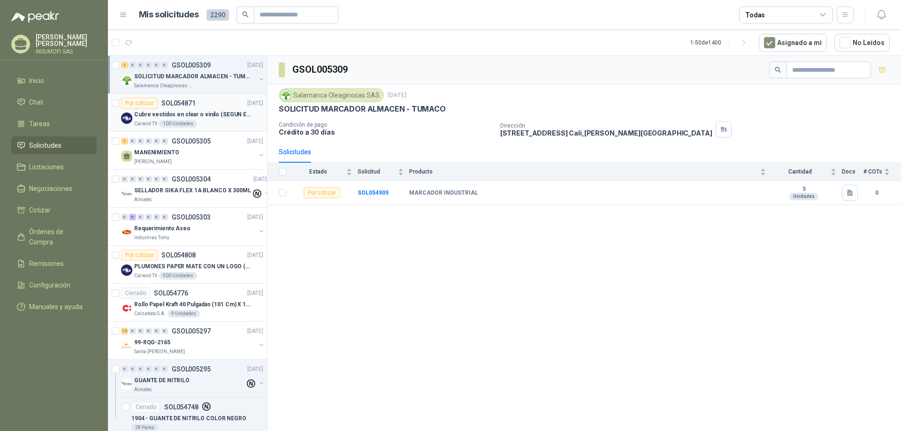
click at [185, 107] on div "Por cotizar SOL054871" at bounding box center [158, 103] width 75 height 11
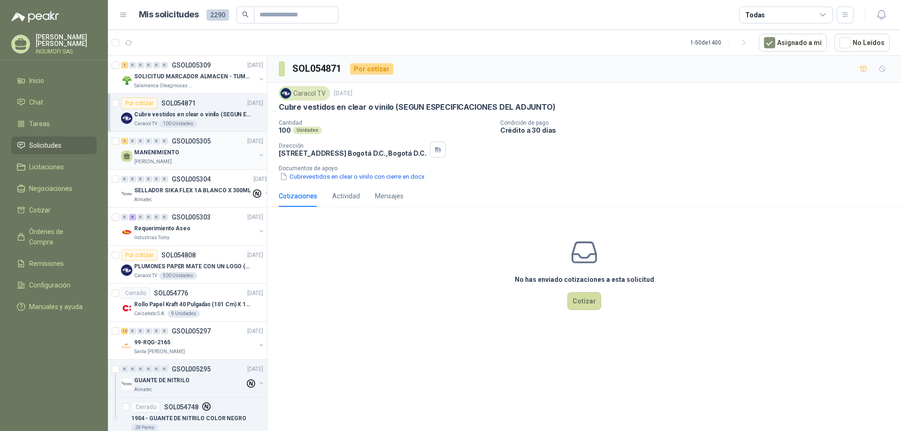
click at [212, 143] on div "1 0 0 0 0 0 GSOL005305 [DATE]" at bounding box center [193, 141] width 144 height 11
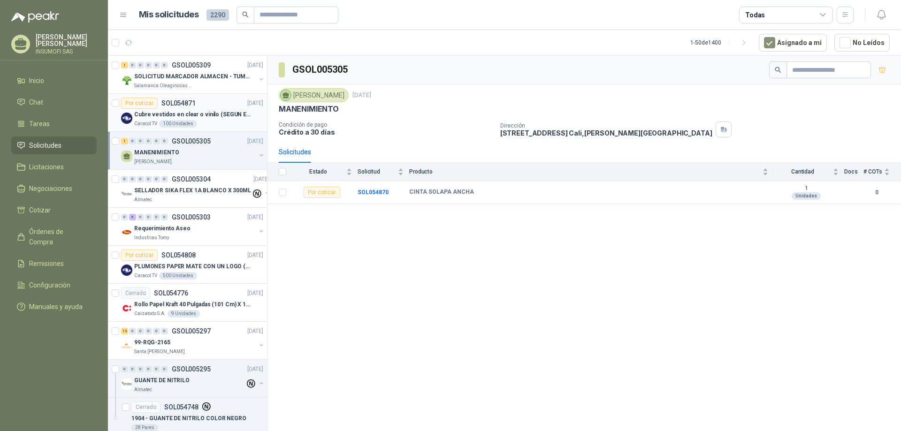
click at [212, 120] on div "Cubre vestidos en clear o vinilo (SEGUN ESPECIFICACIONES DEL ADJUNTO)" at bounding box center [198, 114] width 129 height 11
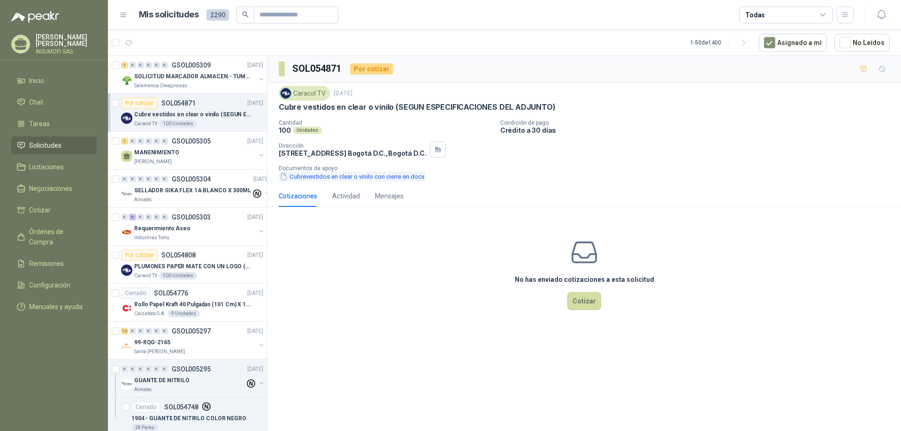
click at [319, 178] on button "Cubrevestidos en clear o vinilo con cierre en.docx" at bounding box center [352, 177] width 147 height 10
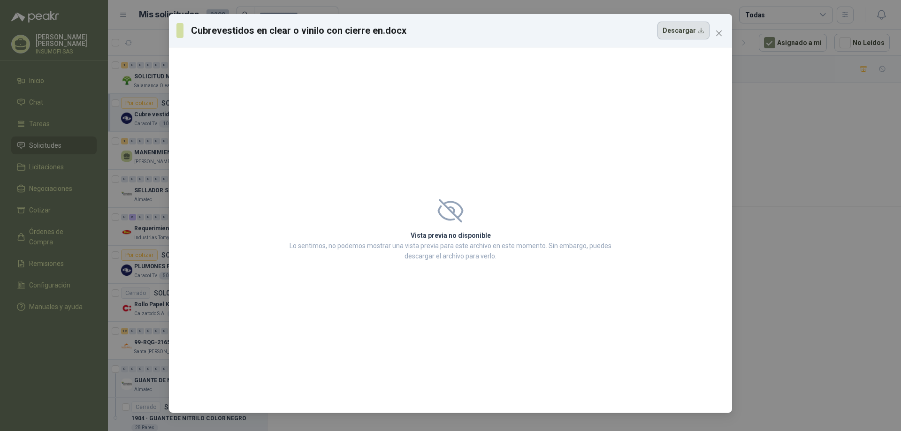
click at [691, 31] on button "Descargar" at bounding box center [683, 31] width 52 height 18
click at [717, 35] on icon "close" at bounding box center [719, 33] width 6 height 6
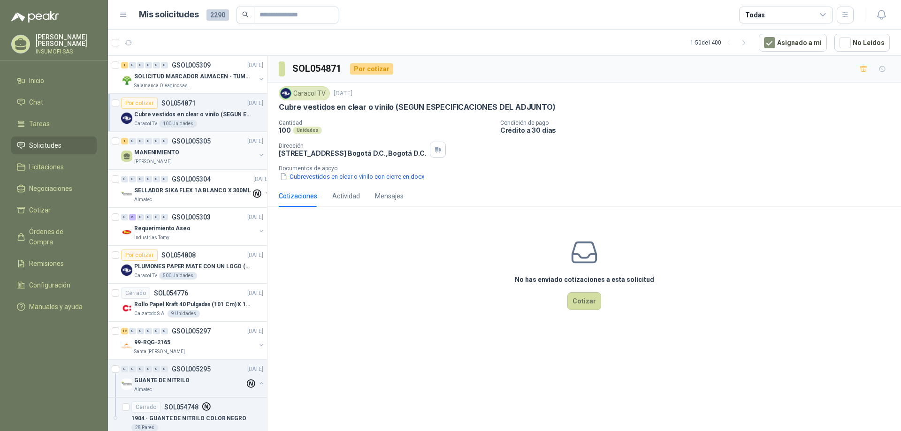
click at [181, 152] on div "MANENIMIENTO" at bounding box center [194, 152] width 121 height 11
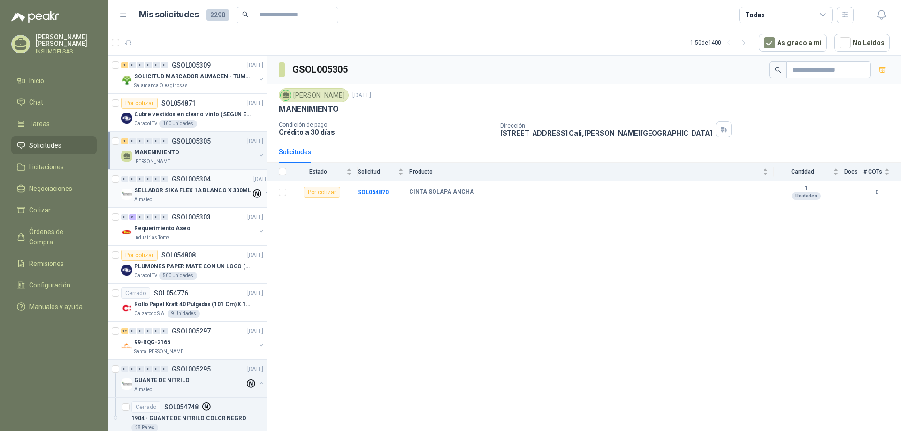
click at [191, 192] on p "SELLADOR SIKA FLEX 1A BLANCO X 300ML" at bounding box center [192, 190] width 117 height 9
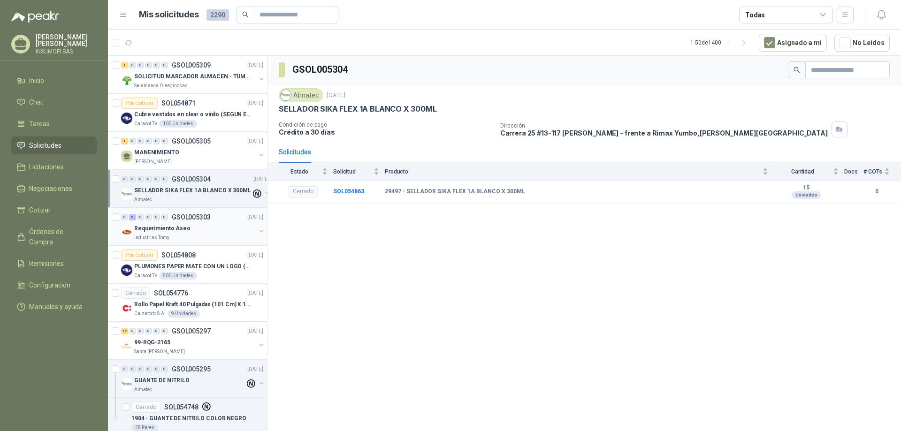
click at [194, 224] on div "Requerimiento Aseo" at bounding box center [194, 228] width 121 height 11
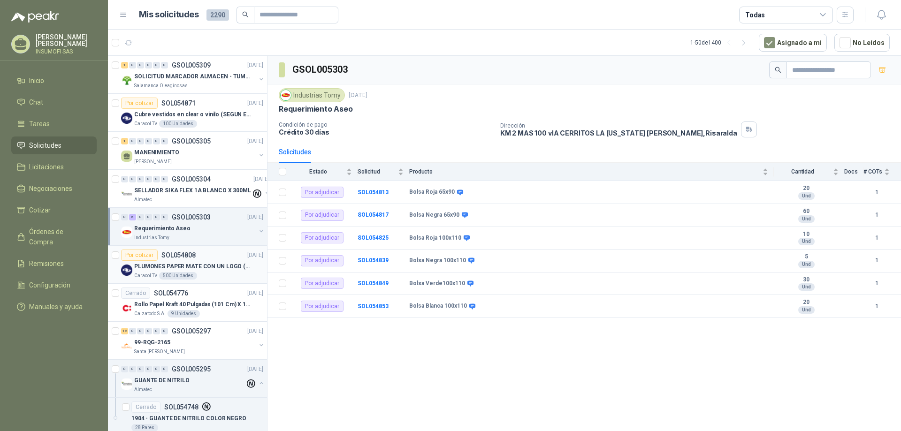
click at [191, 260] on div "Por cotizar SOL054808" at bounding box center [158, 255] width 75 height 11
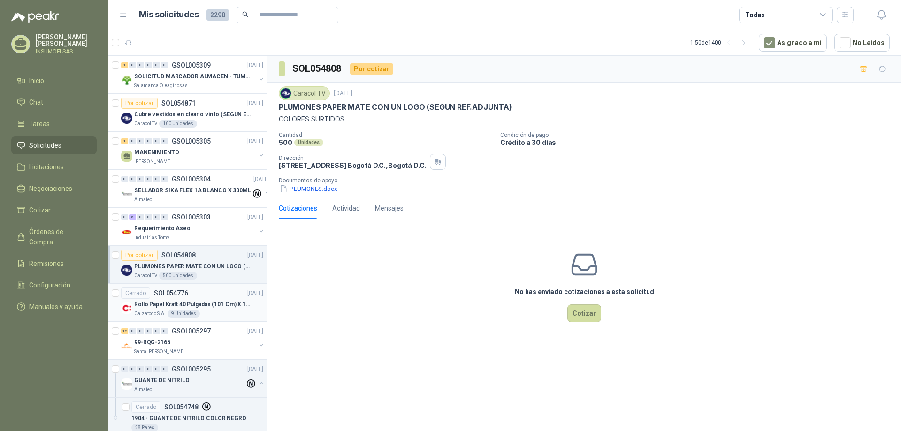
click at [181, 297] on div "Cerrado SOL054776" at bounding box center [154, 293] width 67 height 11
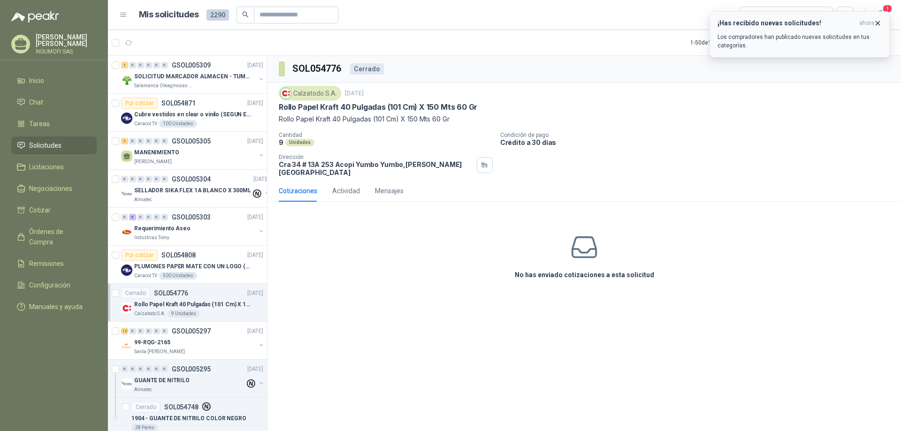
click at [797, 19] on h3 "¡Has recibido nuevas solicitudes!" at bounding box center [786, 23] width 138 height 8
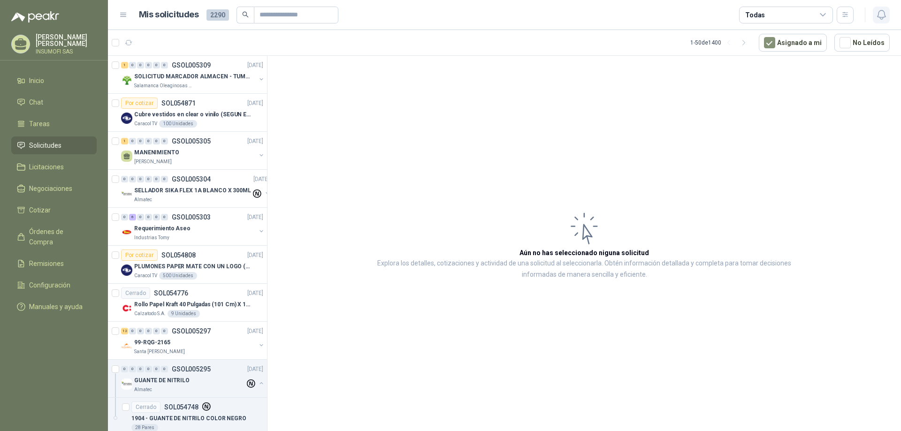
click at [881, 9] on icon "button" at bounding box center [881, 15] width 12 height 12
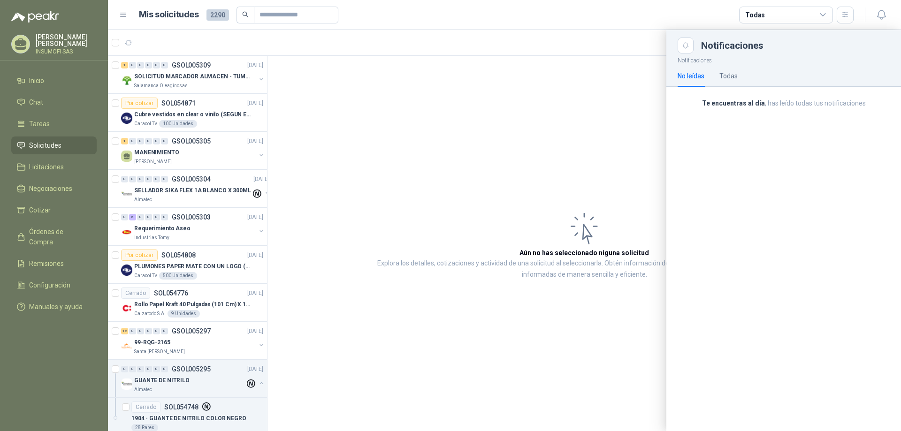
click at [727, 157] on div "Notificaciones No leídas Todas Te encuentras al día , has leído todas tus notif…" at bounding box center [783, 242] width 235 height 378
click at [721, 77] on div "Todas" at bounding box center [728, 76] width 18 height 10
click at [701, 78] on div "No leídas" at bounding box center [690, 76] width 27 height 10
click at [214, 77] on div at bounding box center [504, 230] width 793 height 401
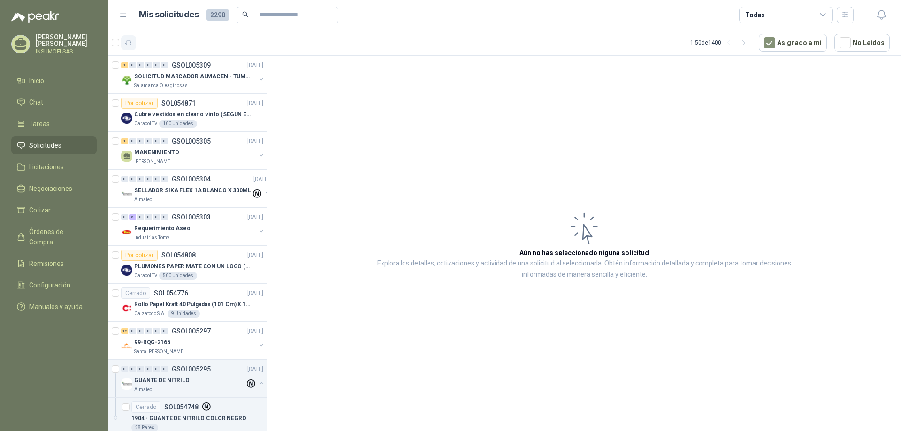
click at [134, 44] on button "button" at bounding box center [128, 42] width 15 height 15
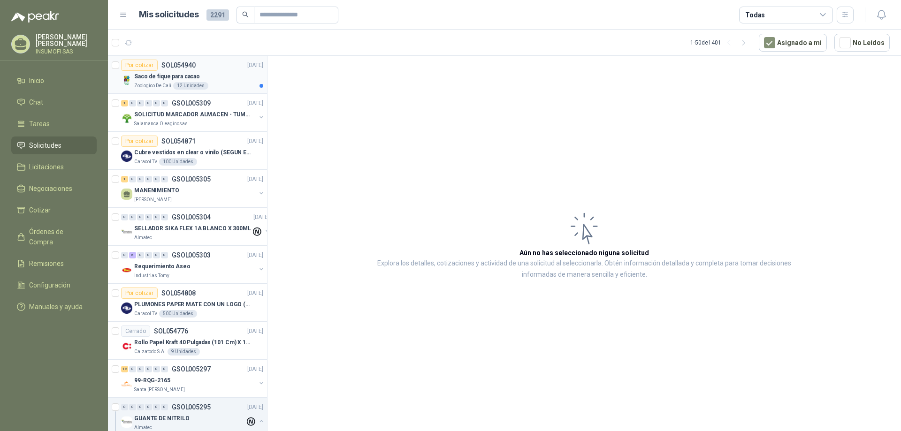
click at [161, 75] on p "Saco de fique para cacao" at bounding box center [167, 76] width 66 height 9
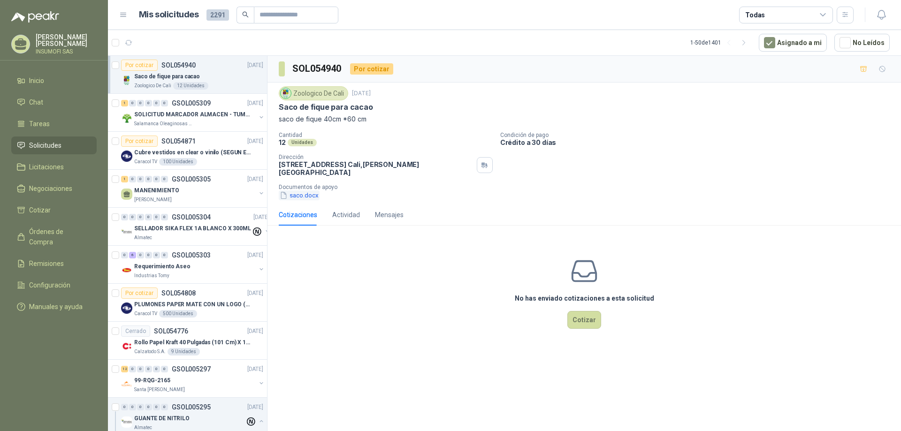
click at [307, 190] on button "saco.docx" at bounding box center [299, 195] width 41 height 10
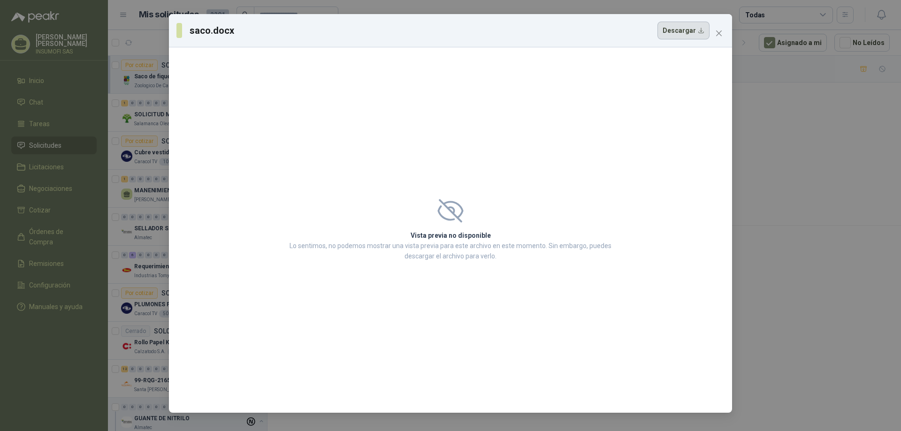
click at [678, 30] on button "Descargar" at bounding box center [683, 31] width 52 height 18
click at [718, 33] on icon "close" at bounding box center [719, 33] width 6 height 6
